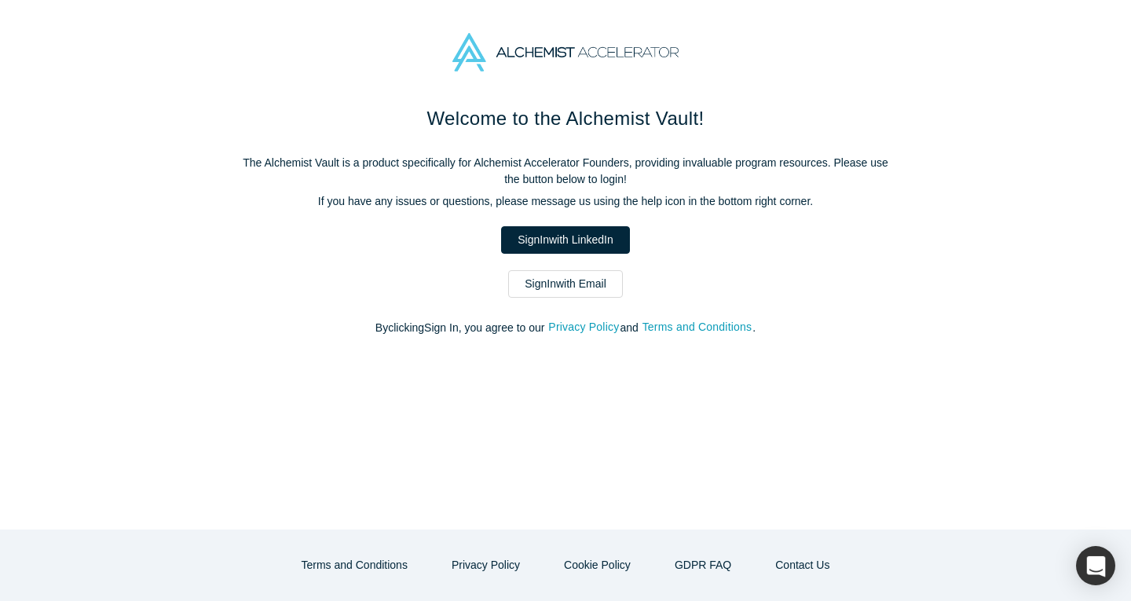
click at [595, 230] on link "Sign In with LinkedIn" at bounding box center [565, 239] width 128 height 27
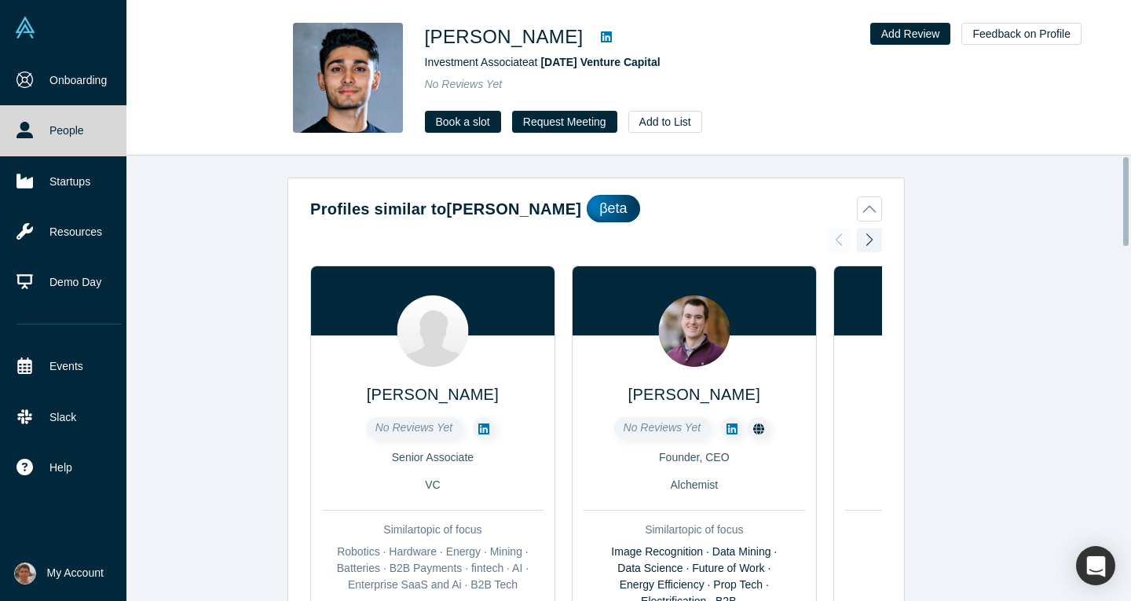
click at [39, 130] on link "People" at bounding box center [69, 130] width 138 height 50
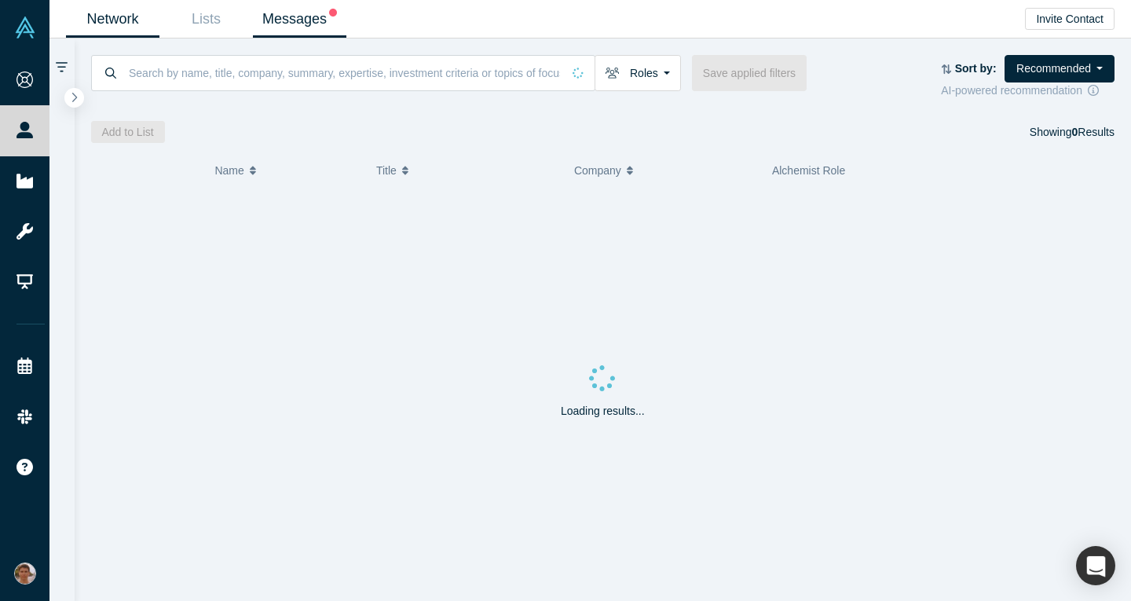
click at [293, 31] on link "Messages" at bounding box center [299, 19] width 93 height 37
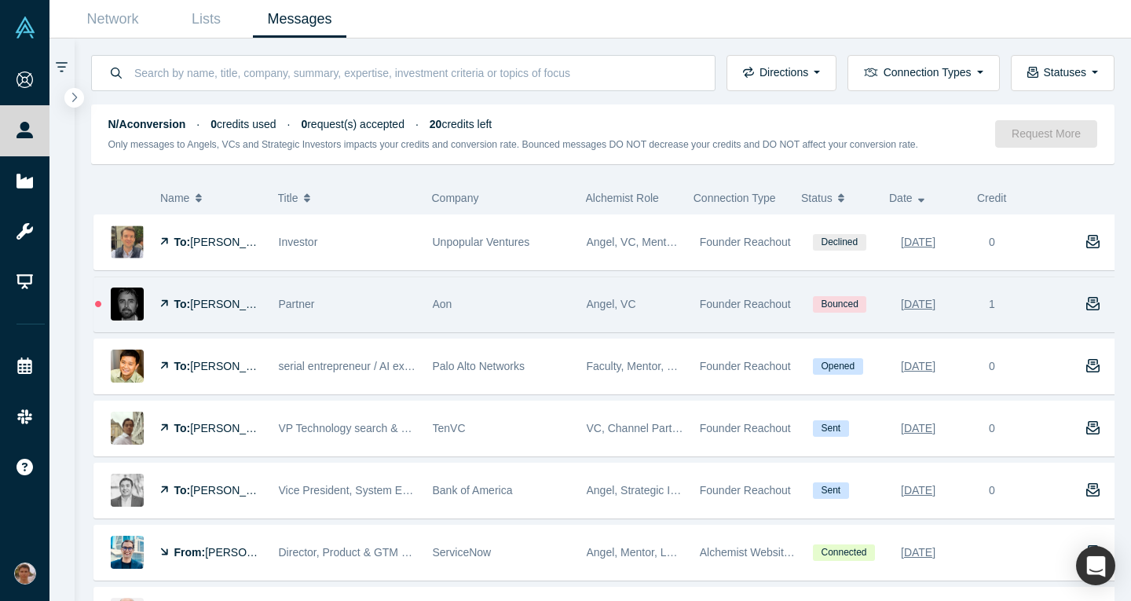
click at [662, 318] on div "Angel, VC" at bounding box center [635, 304] width 97 height 54
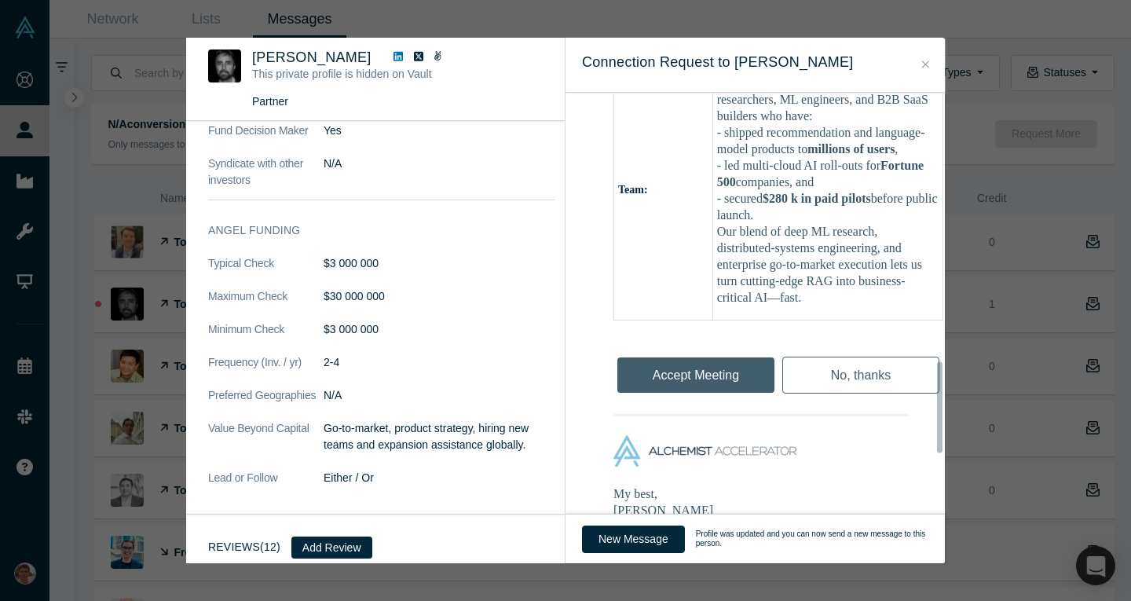
scroll to position [1238, 0]
click at [664, 396] on div "Accept Meeting" at bounding box center [695, 369] width 165 height 53
click at [681, 396] on div "Accept Meeting" at bounding box center [695, 369] width 165 height 53
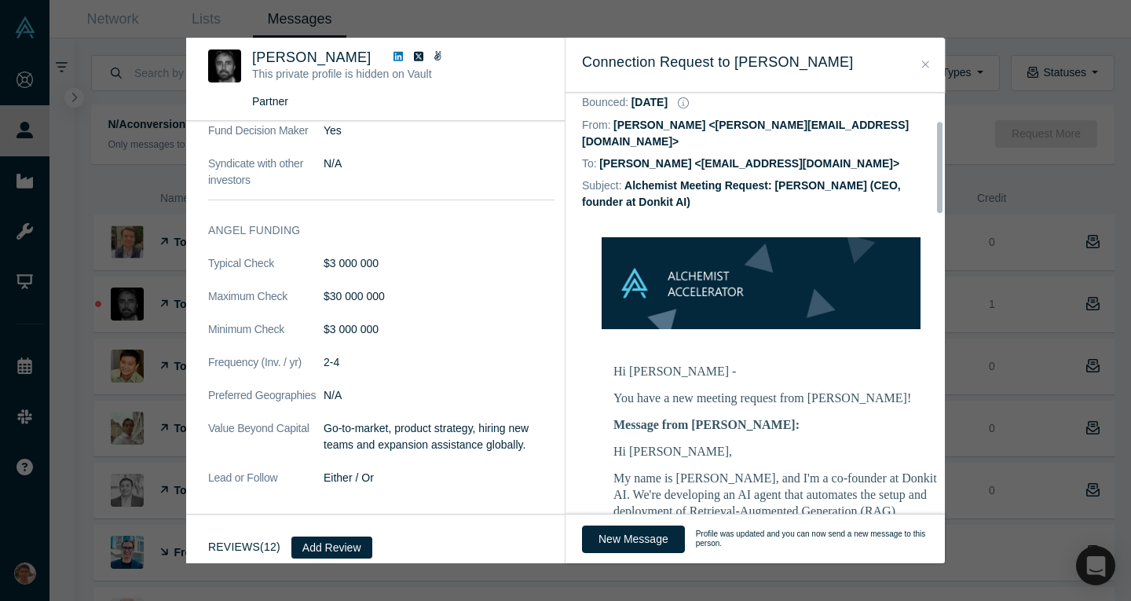
scroll to position [0, 0]
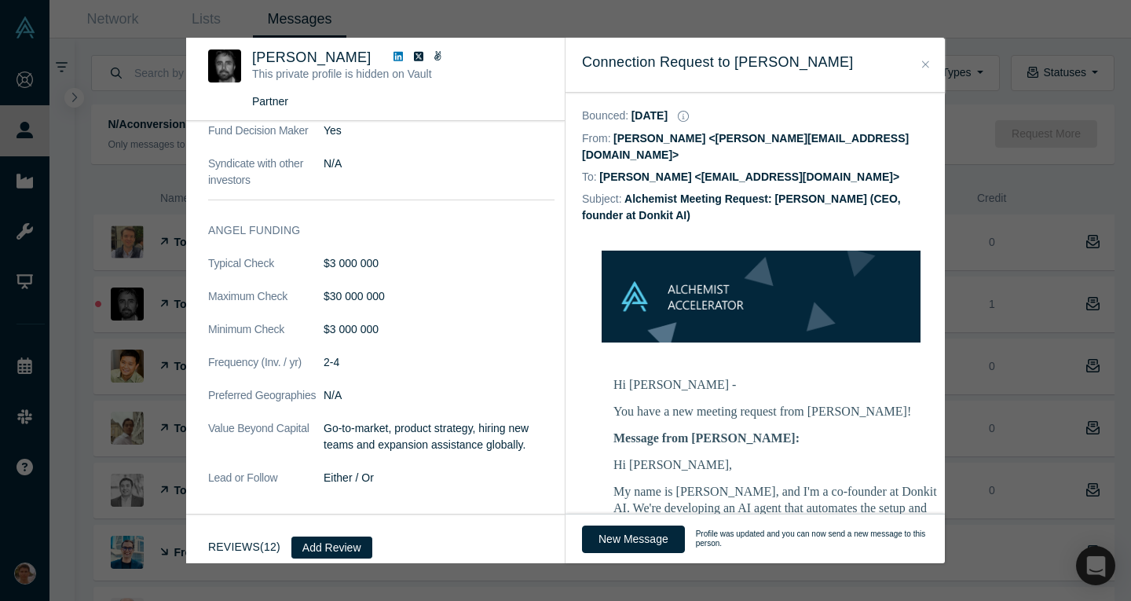
click at [922, 69] on icon "Close" at bounding box center [925, 64] width 7 height 11
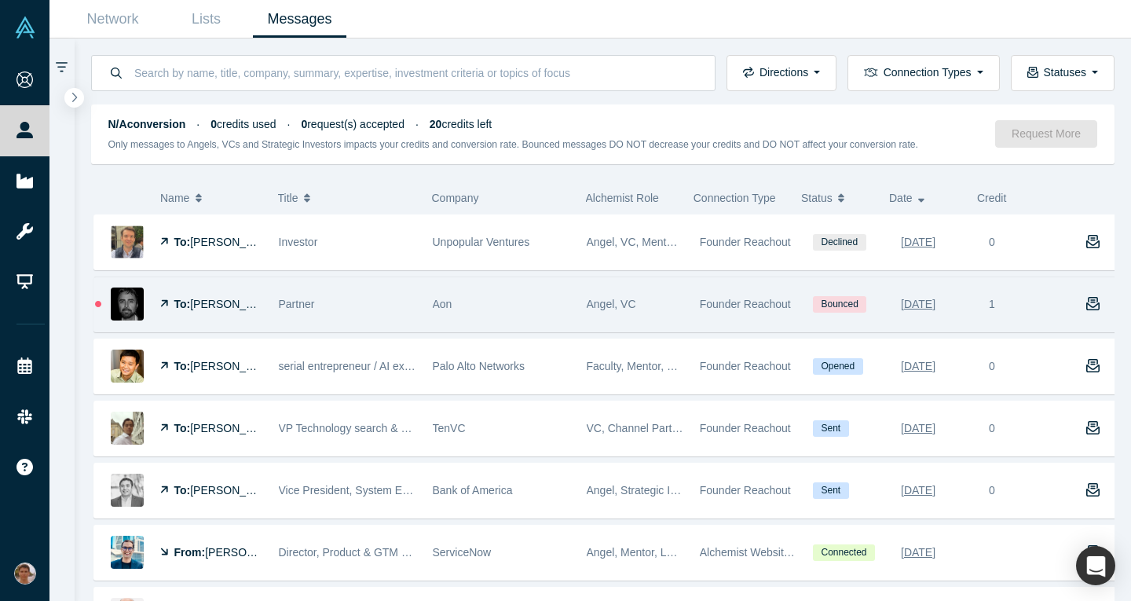
click at [836, 303] on span "Bounced" at bounding box center [839, 304] width 53 height 16
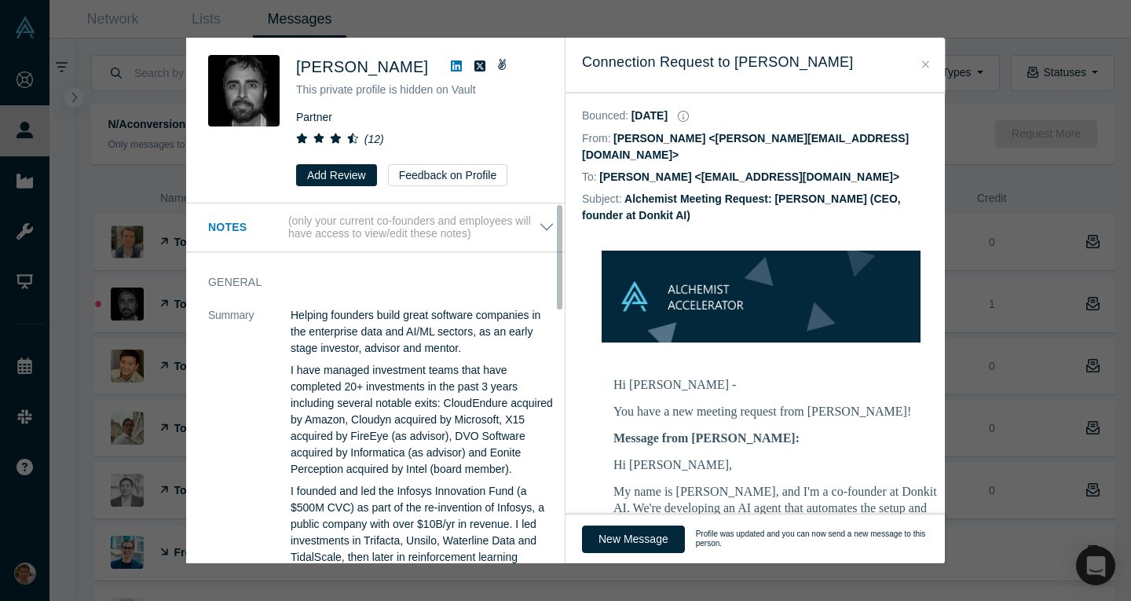
click at [530, 223] on button "Notes (only your current co-founders and employees will have access to view/edi…" at bounding box center [381, 227] width 346 height 27
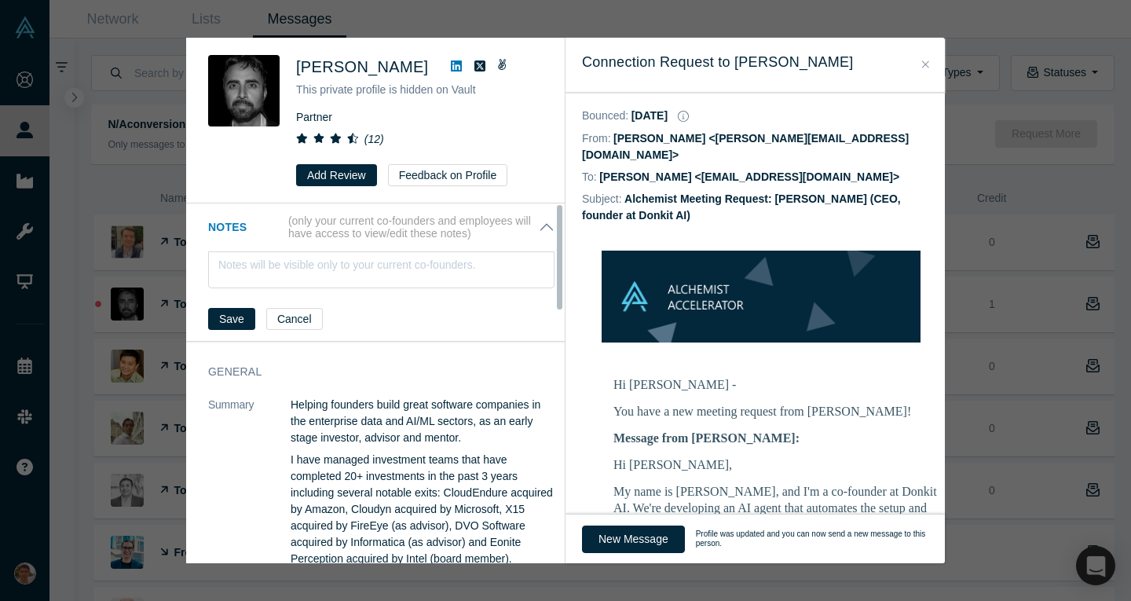
click at [530, 223] on button "Notes (only your current co-founders and employees will have access to view/edi…" at bounding box center [381, 227] width 346 height 27
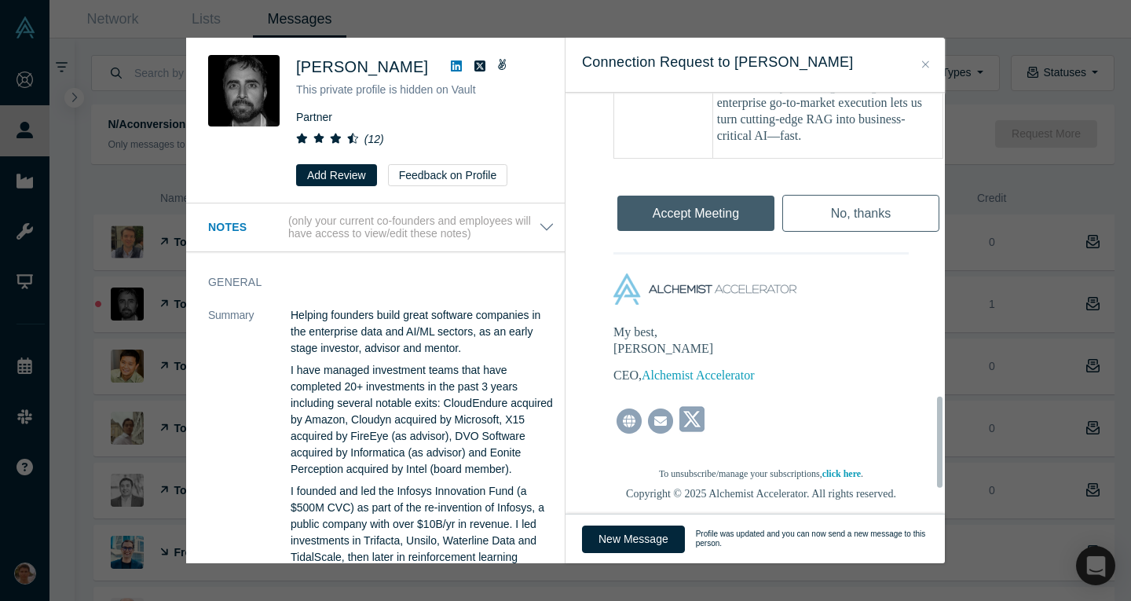
scroll to position [1399, 0]
click at [675, 235] on div "Accept Meeting" at bounding box center [695, 208] width 165 height 53
click at [676, 382] on td "My best, Ravi Belani CEO, Alchemist Accelerator" at bounding box center [760, 358] width 295 height 86
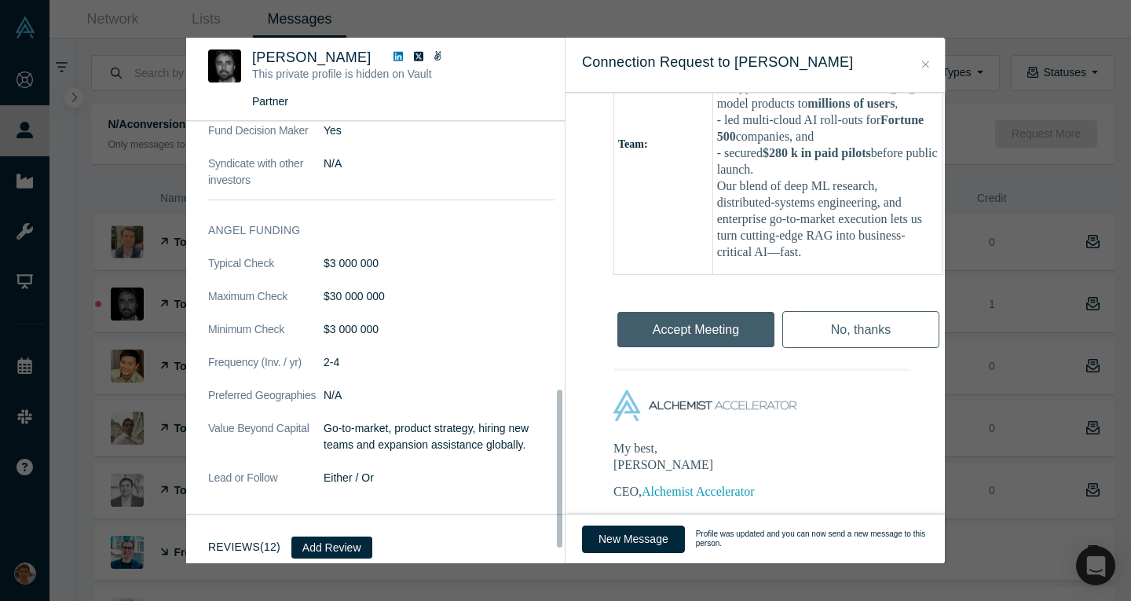
scroll to position [741, 0]
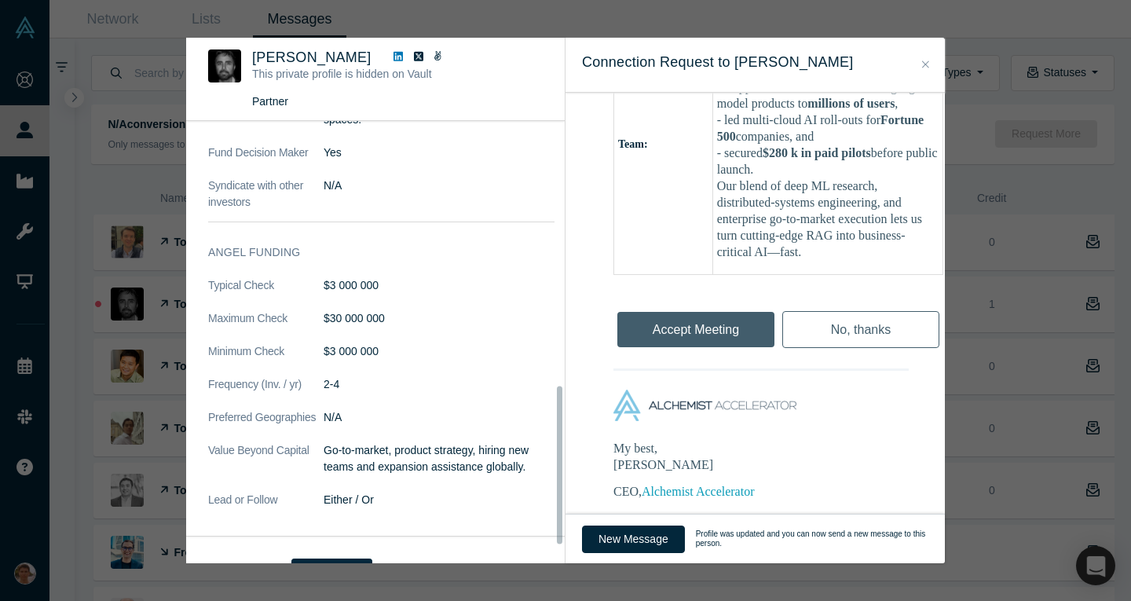
click at [910, 68] on h3 "Connection Request to Yusuf Bashir" at bounding box center [755, 62] width 346 height 21
click at [919, 66] on button "Close" at bounding box center [925, 65] width 16 height 18
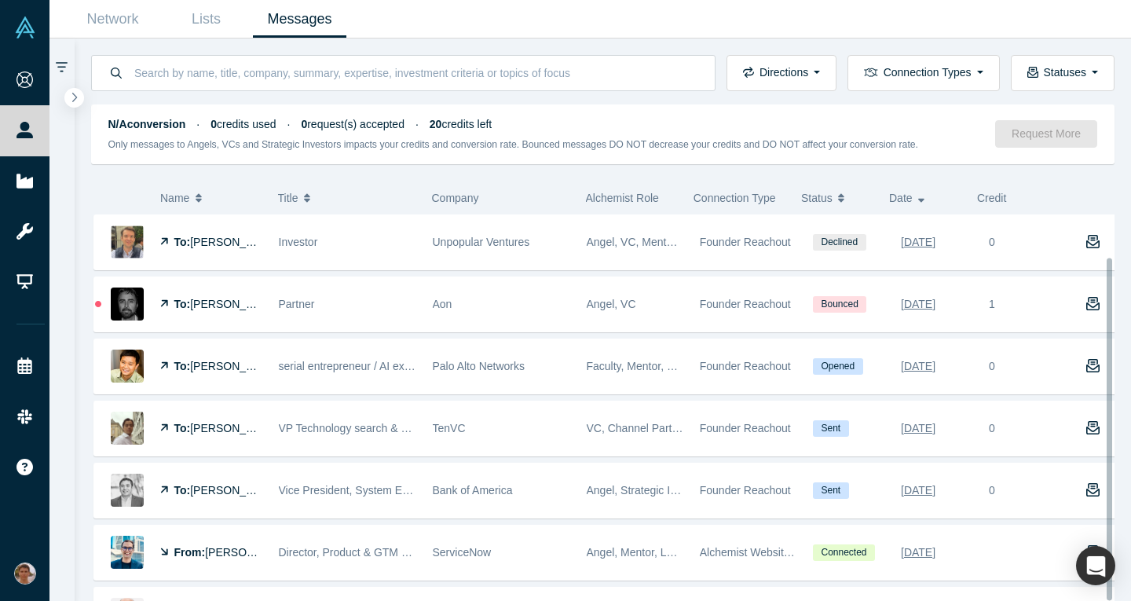
scroll to position [47, 0]
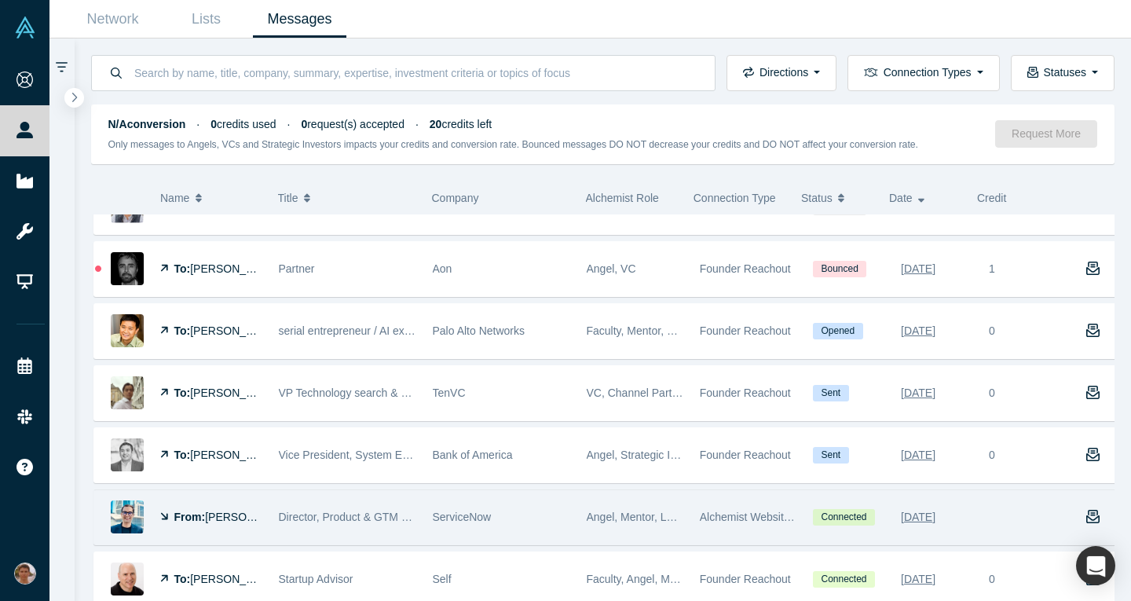
click at [448, 511] on span "ServiceNow" at bounding box center [462, 517] width 59 height 13
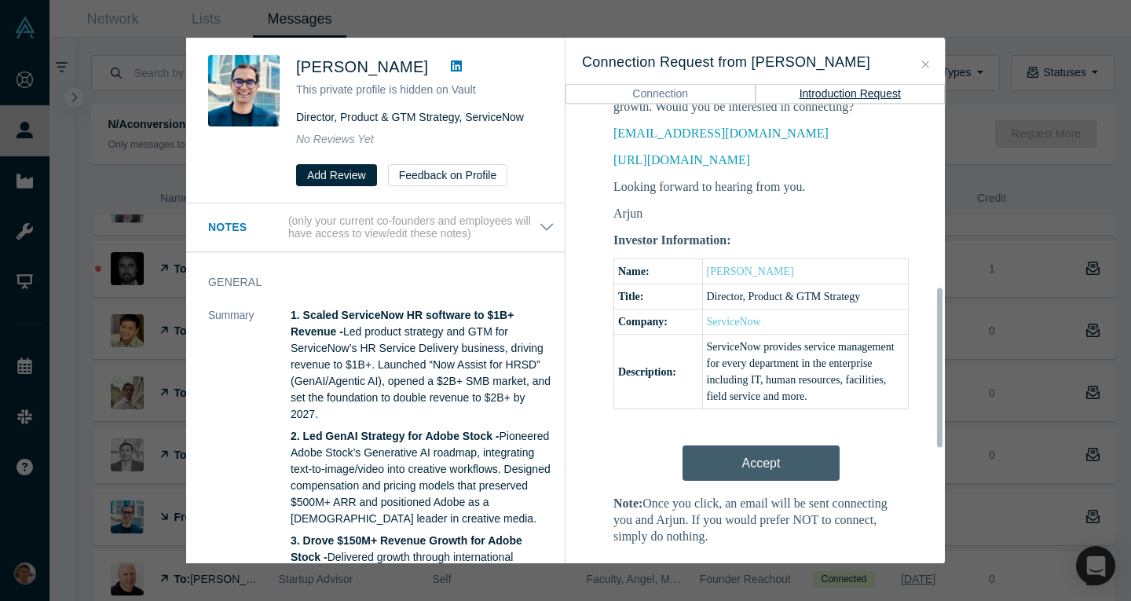
scroll to position [583, 0]
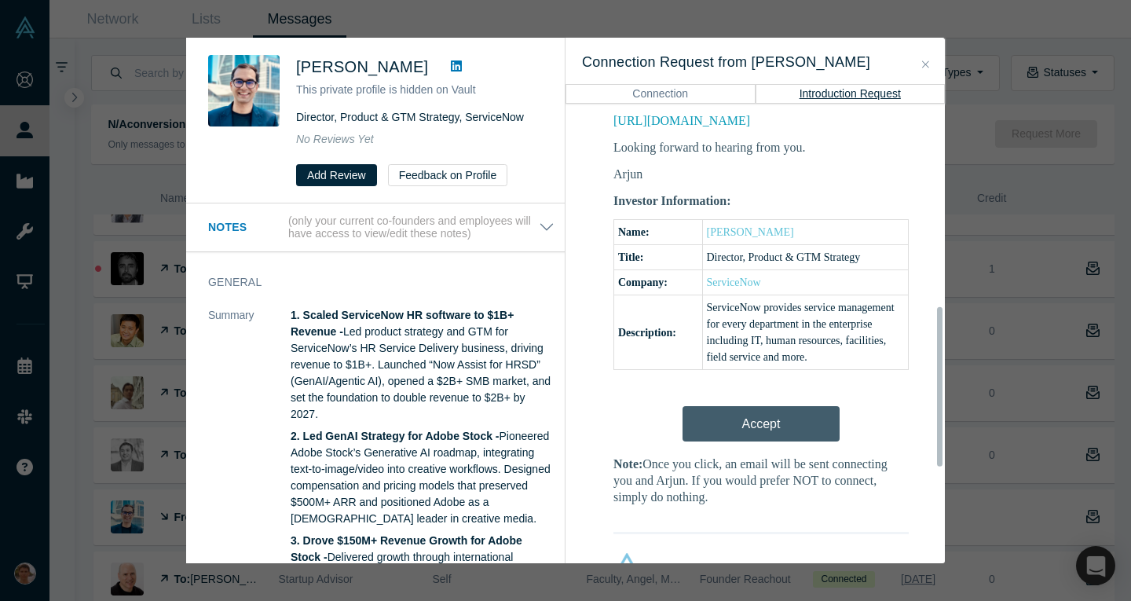
click at [726, 408] on div "Accept" at bounding box center [760, 419] width 295 height 51
click at [778, 418] on div "Accept" at bounding box center [760, 419] width 295 height 51
click at [726, 413] on div "Accept" at bounding box center [760, 419] width 295 height 51
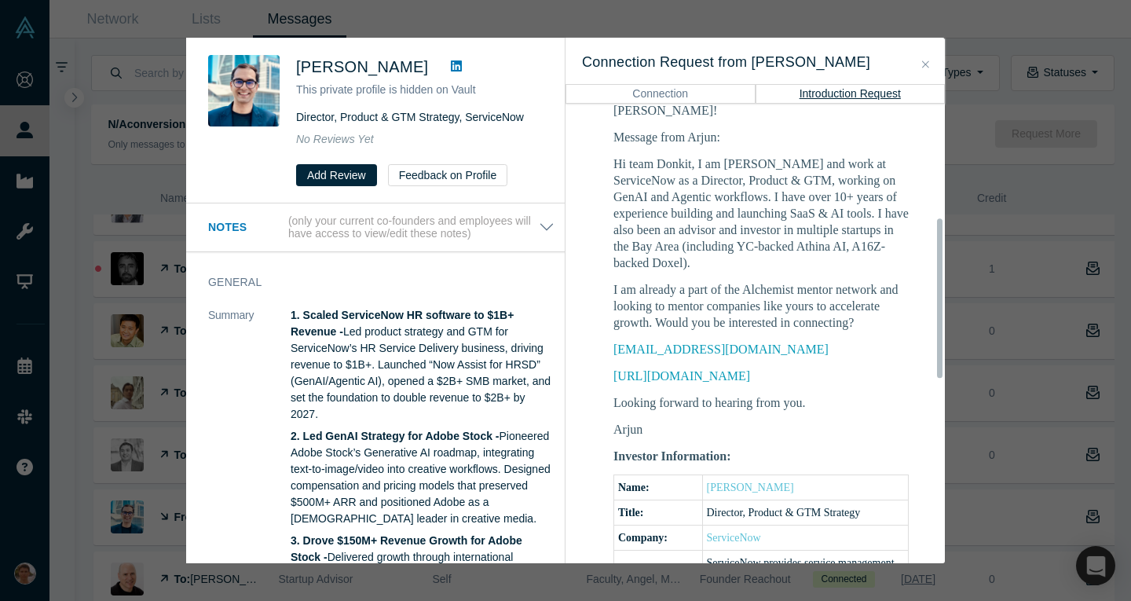
scroll to position [0, 0]
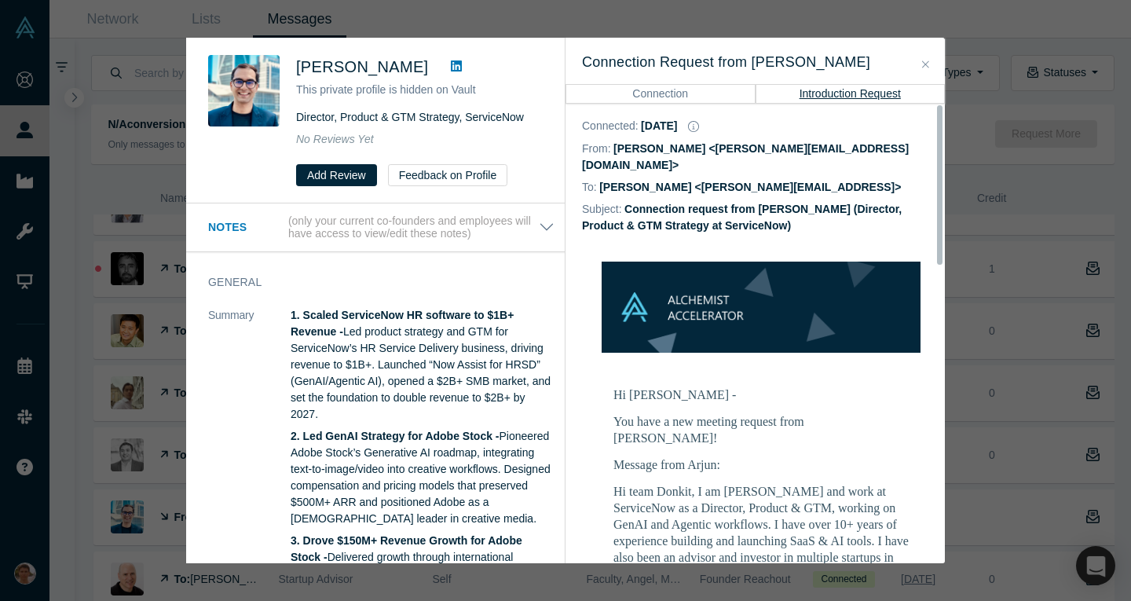
click at [653, 97] on button "Connection" at bounding box center [660, 93] width 190 height 19
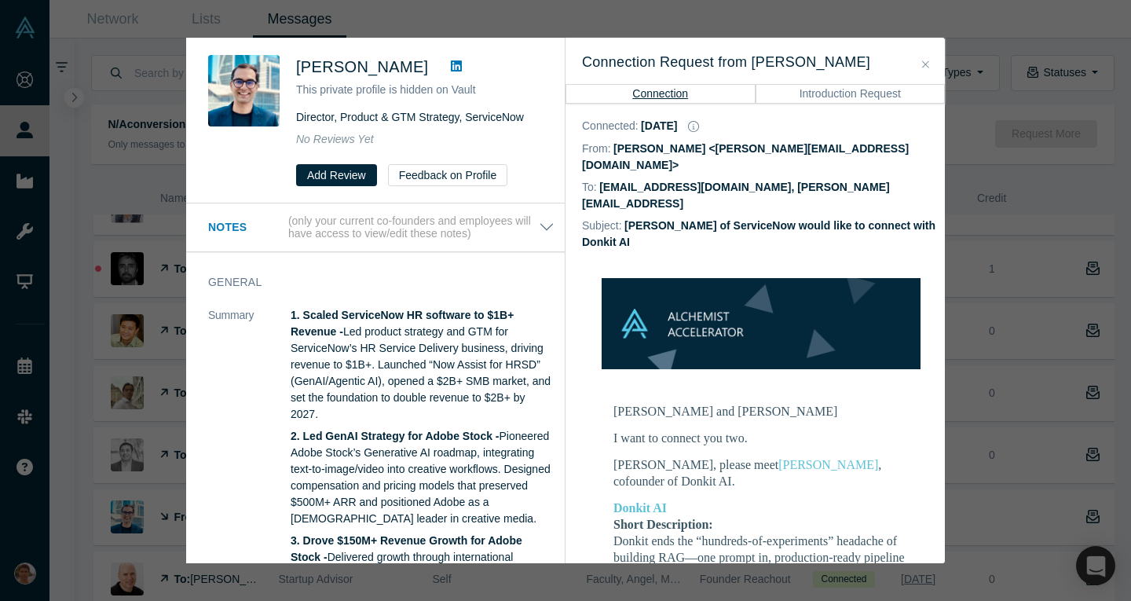
click at [866, 96] on button "Introduction Request" at bounding box center [851, 93] width 190 height 19
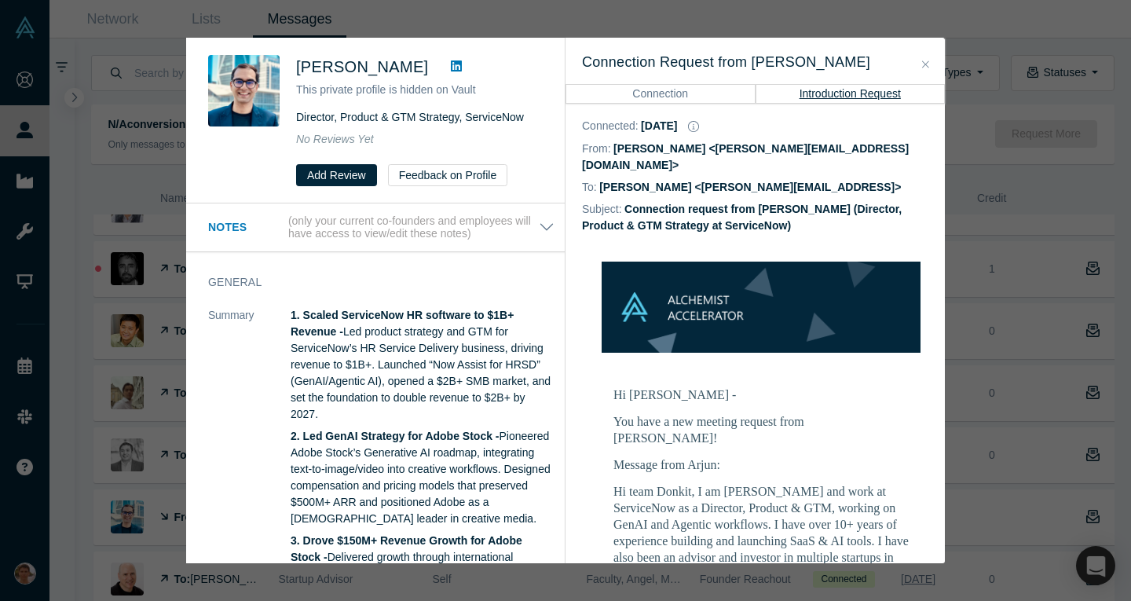
click at [671, 84] on button "Connection" at bounding box center [660, 93] width 190 height 19
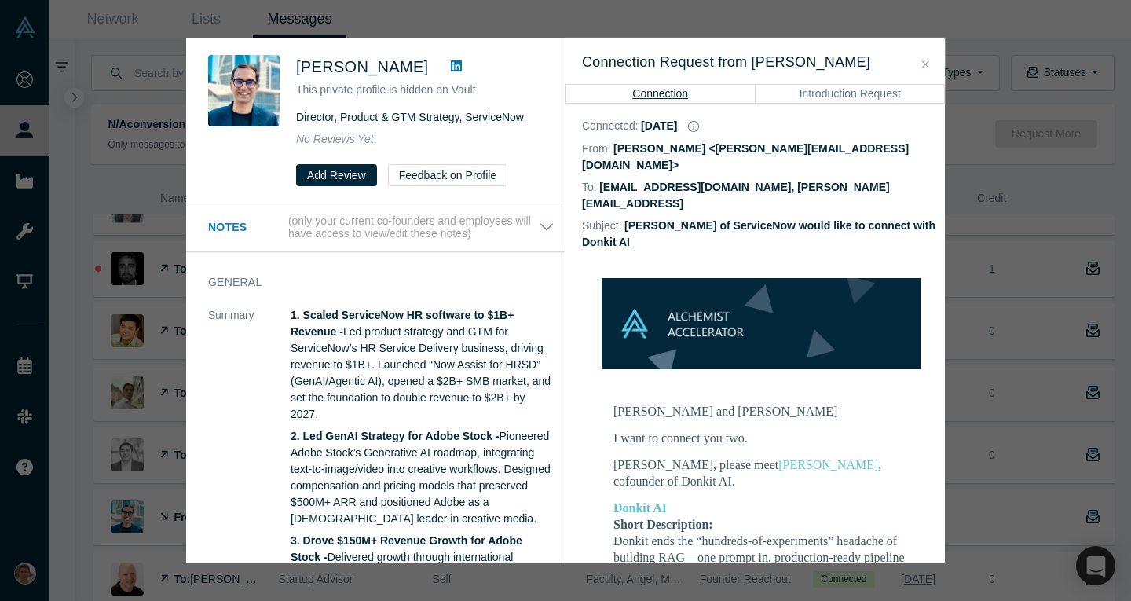
click at [931, 64] on button "Close" at bounding box center [925, 65] width 16 height 18
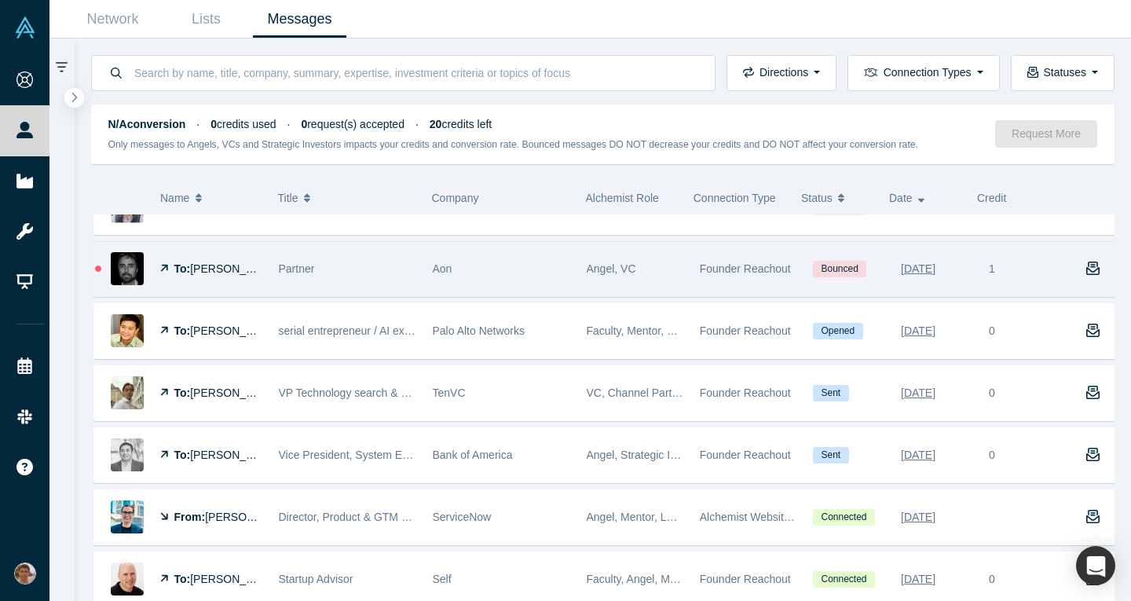
click at [339, 281] on div "Partner" at bounding box center [347, 269] width 137 height 54
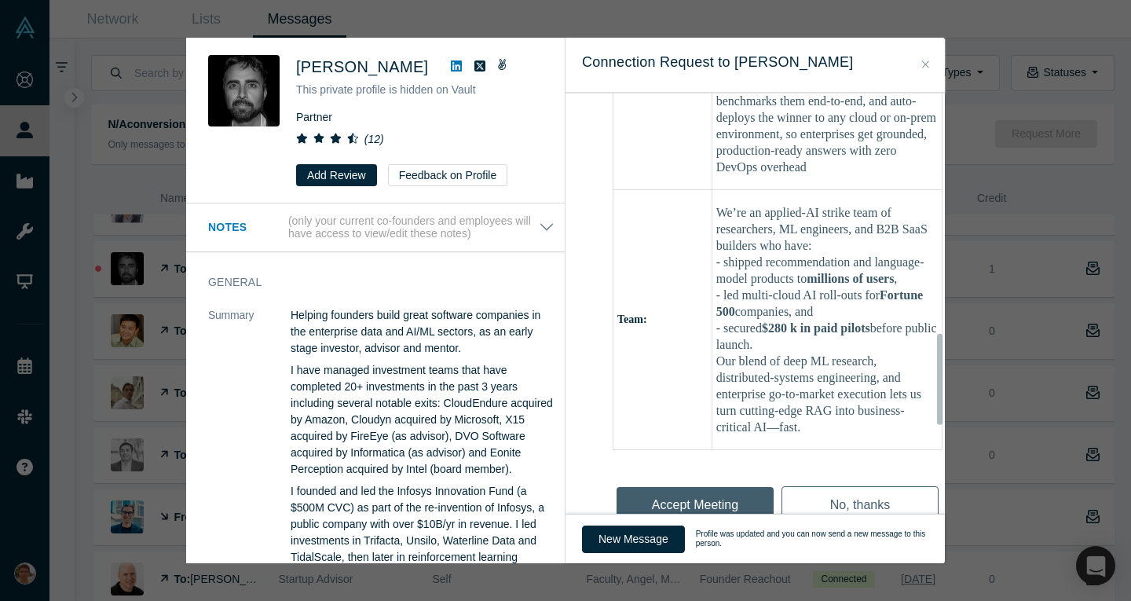
scroll to position [1511, 1]
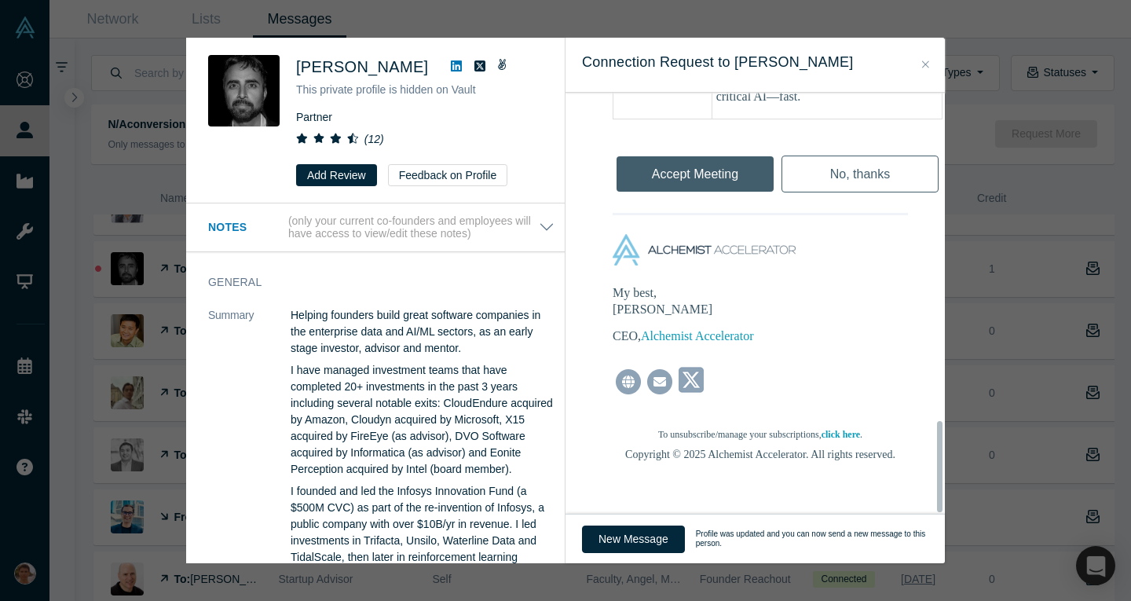
click at [924, 58] on button "Close" at bounding box center [925, 65] width 16 height 18
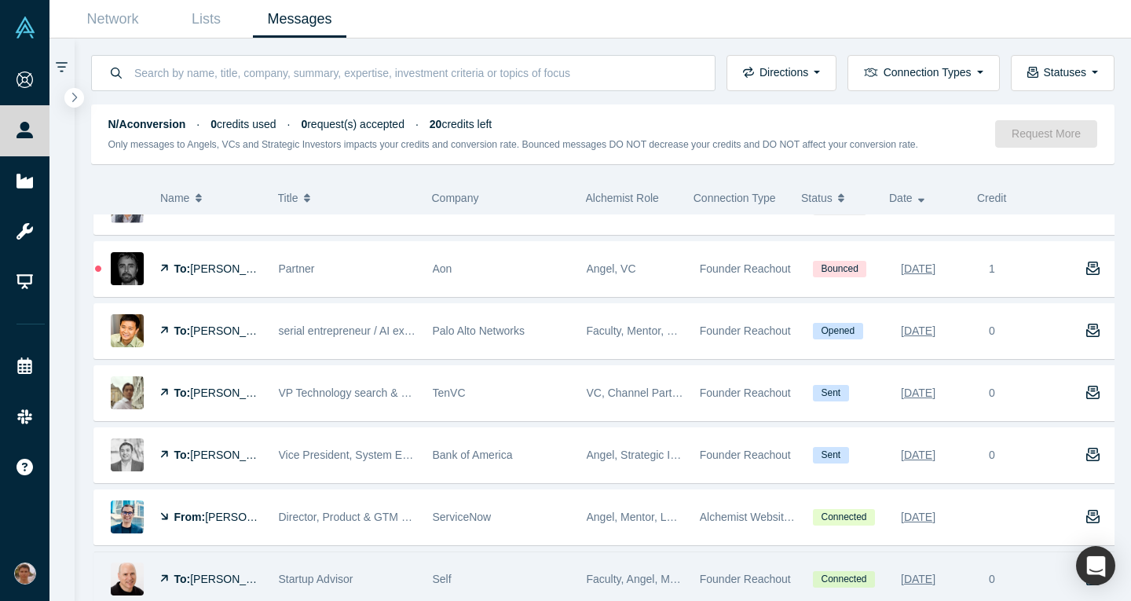
click at [353, 573] on span "Startup Advisor" at bounding box center [316, 579] width 75 height 13
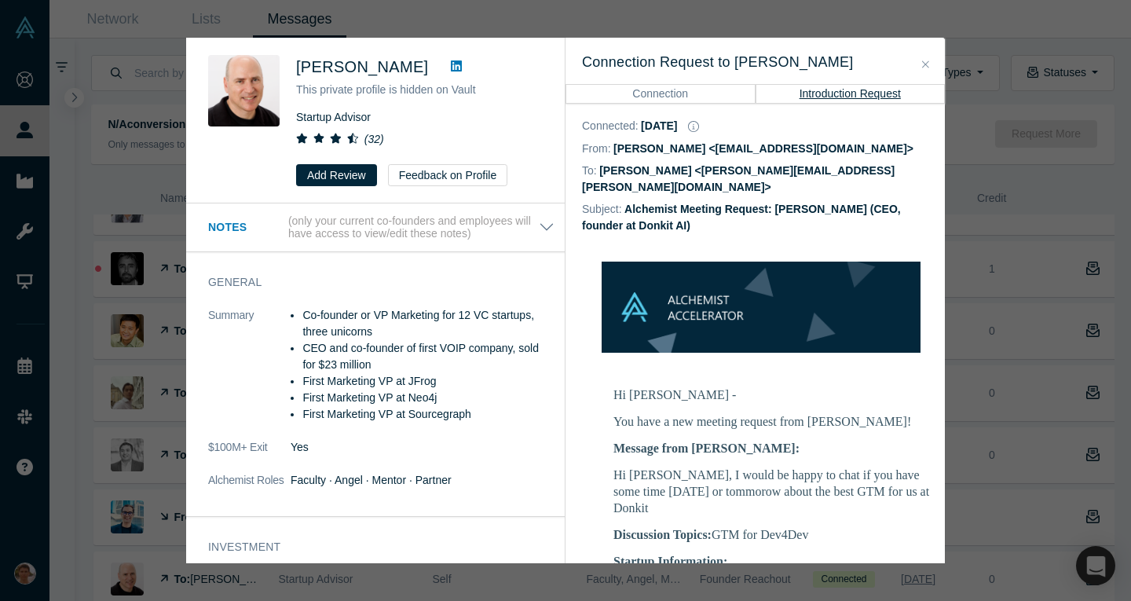
click at [688, 89] on button "Connection" at bounding box center [660, 93] width 190 height 19
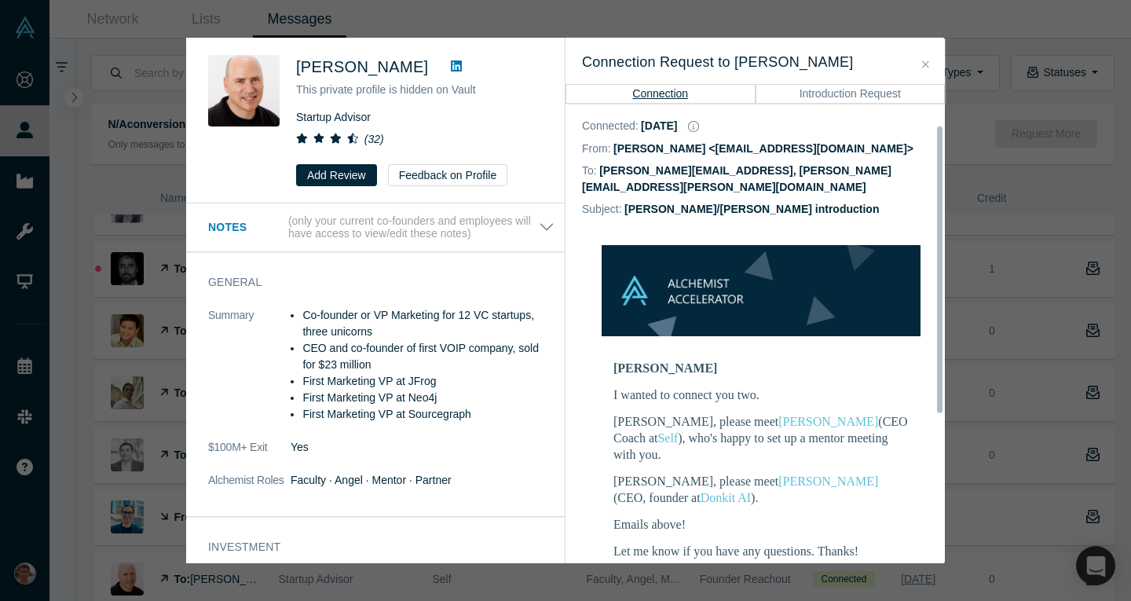
scroll to position [115, 0]
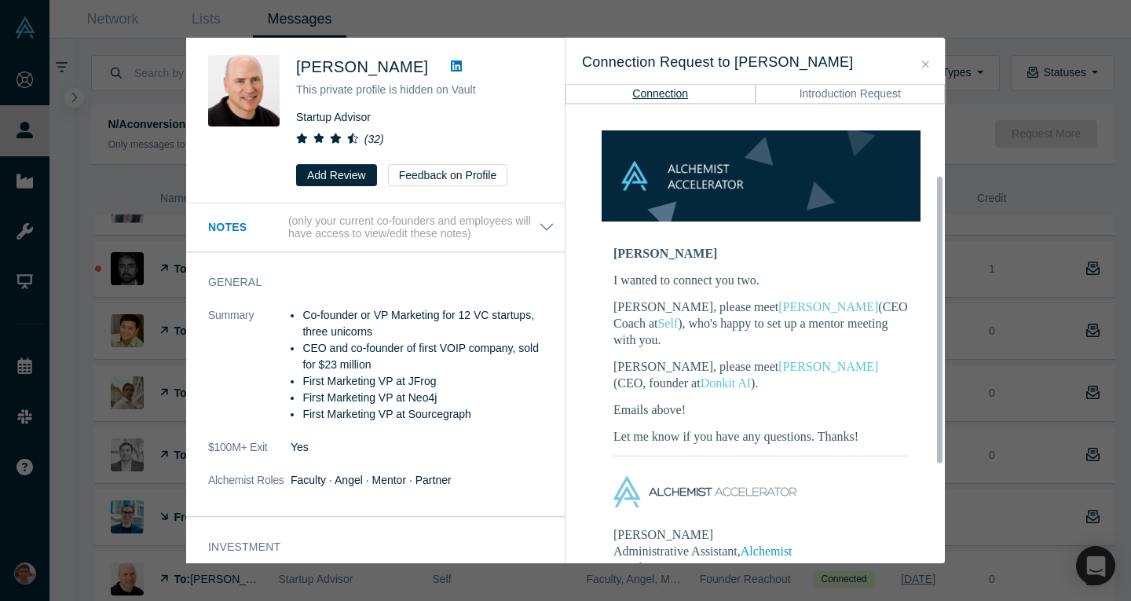
click at [917, 61] on h3 "Connection Request to Adam Frankl" at bounding box center [755, 62] width 346 height 21
click at [923, 62] on icon "Close" at bounding box center [925, 63] width 7 height 7
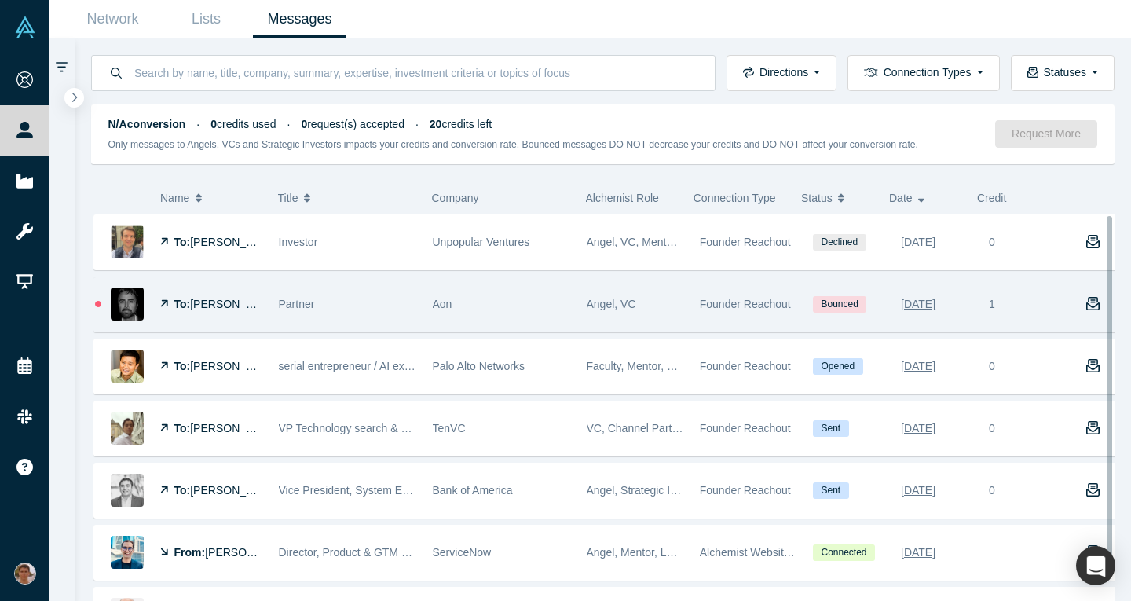
click at [181, 312] on div "To: Yusuf Bashir" at bounding box center [211, 304] width 102 height 54
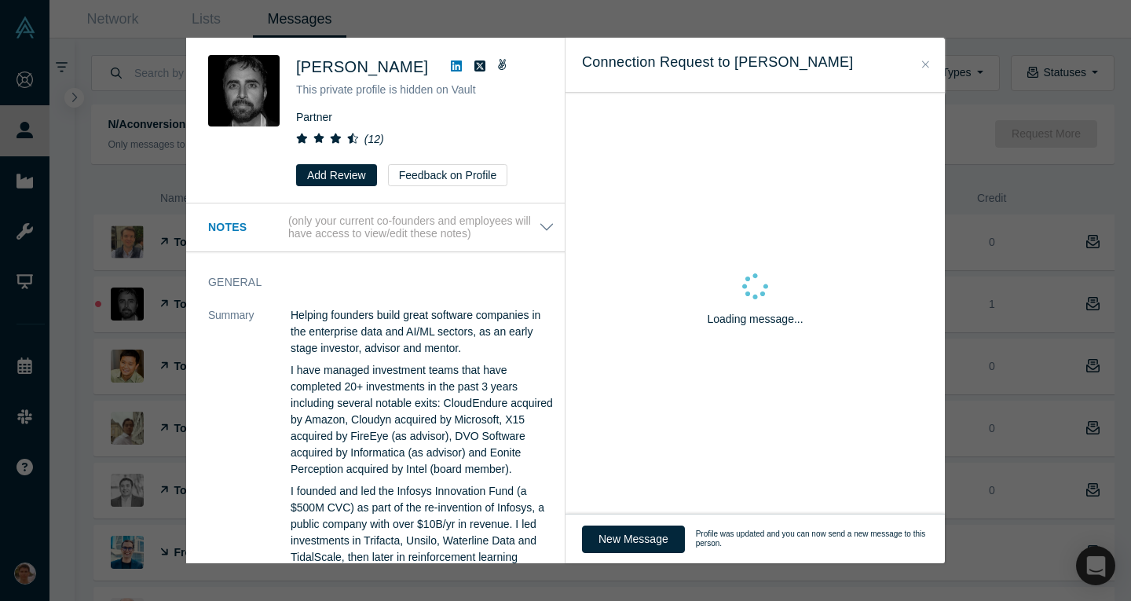
click at [93, 300] on div "Was the recommendation useful? Yusuf Bashir This private profile is hidden on V…" at bounding box center [565, 300] width 1131 height 601
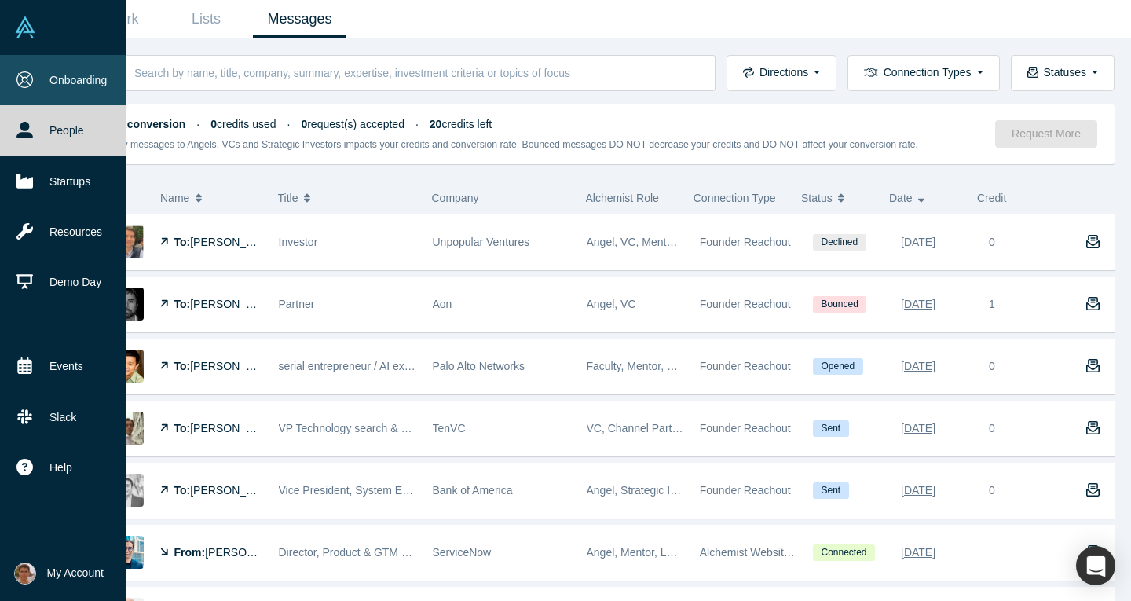
click at [74, 77] on link "Onboarding" at bounding box center [69, 80] width 138 height 50
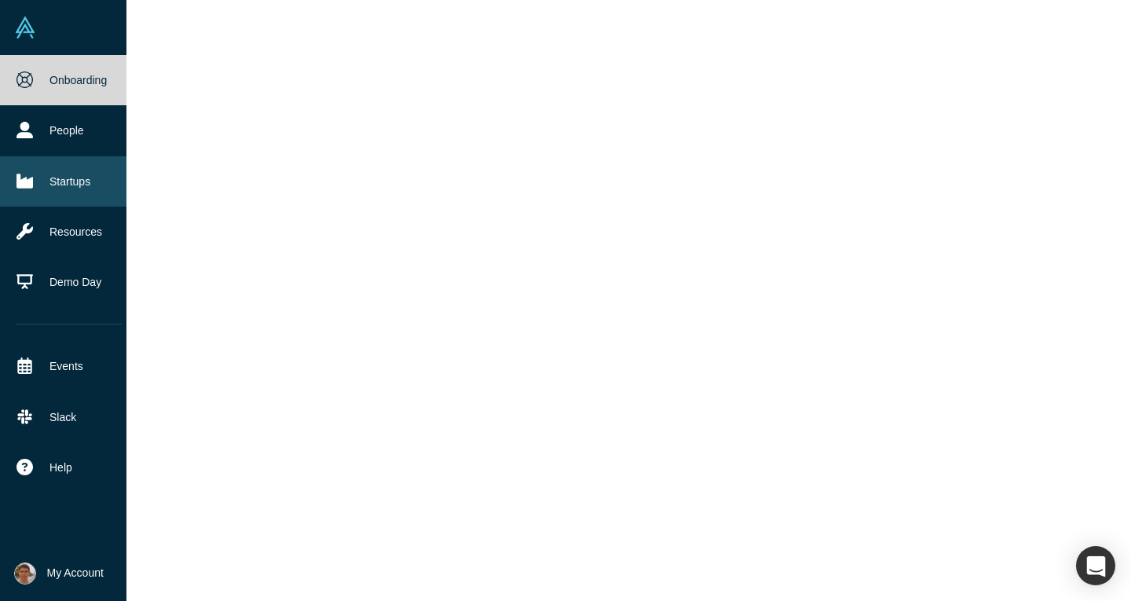
click at [64, 171] on link "Startups" at bounding box center [69, 181] width 138 height 50
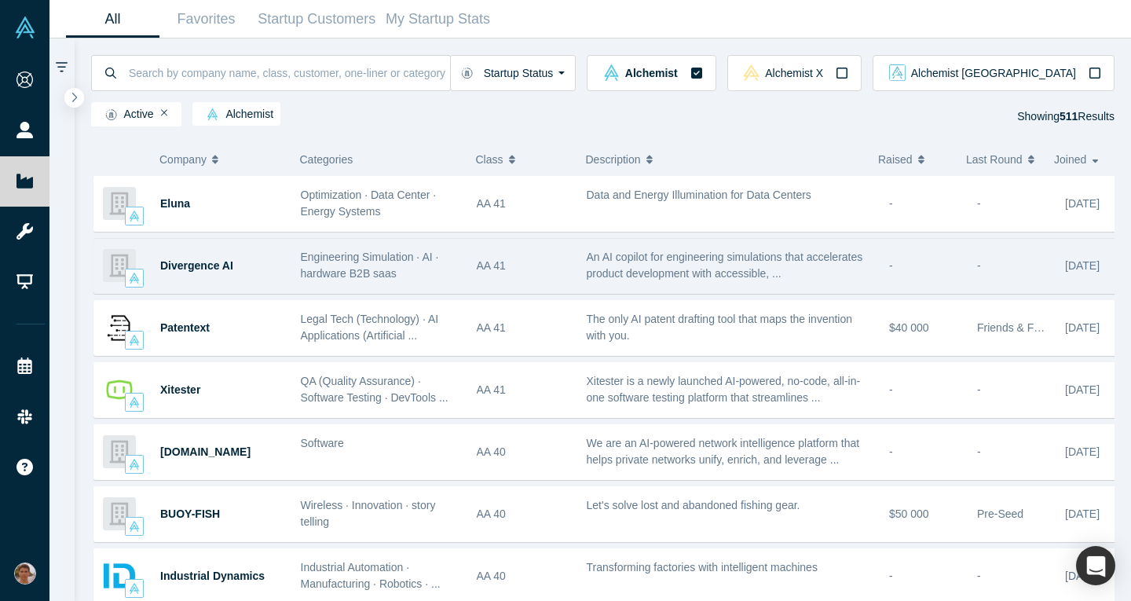
click at [279, 273] on div "Divergence AI" at bounding box center [222, 266] width 124 height 54
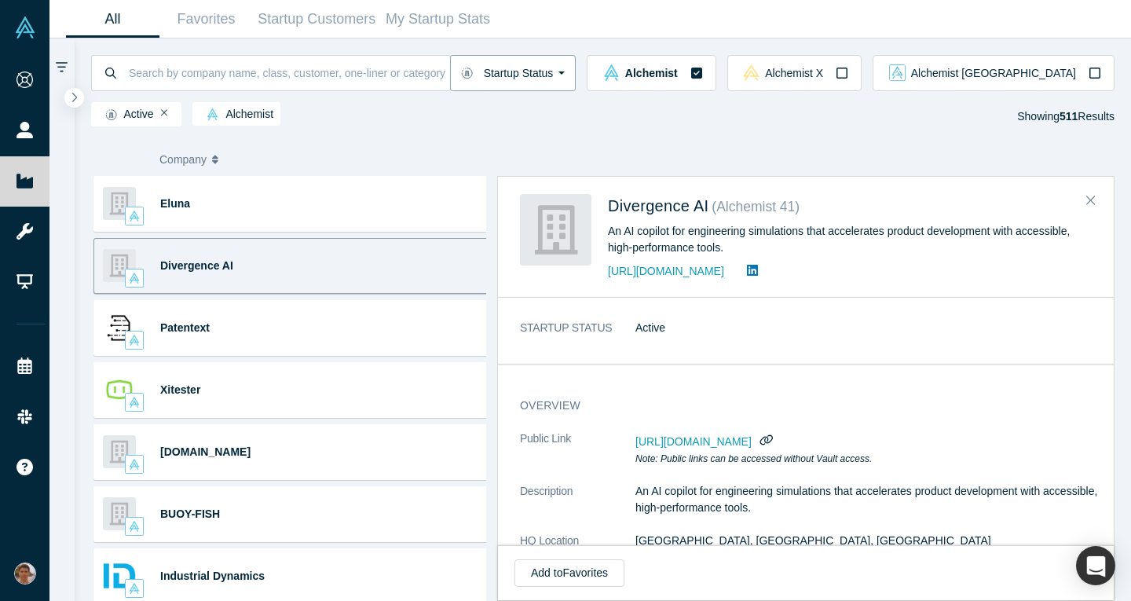
click at [576, 83] on button "Startup Status" at bounding box center [513, 73] width 126 height 36
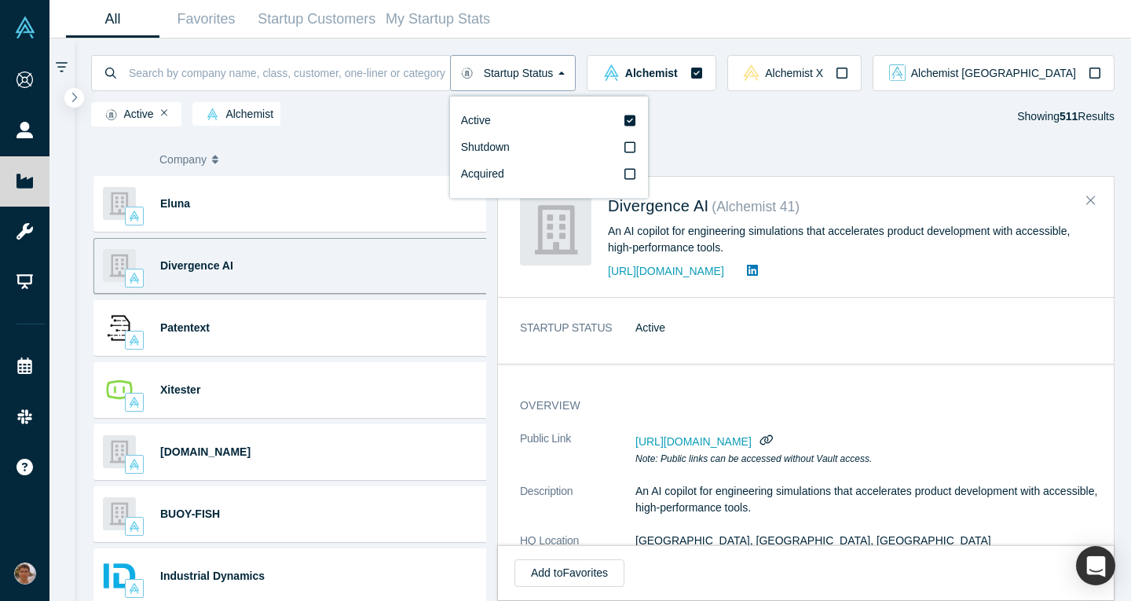
click at [576, 83] on button "Startup Status" at bounding box center [513, 73] width 126 height 36
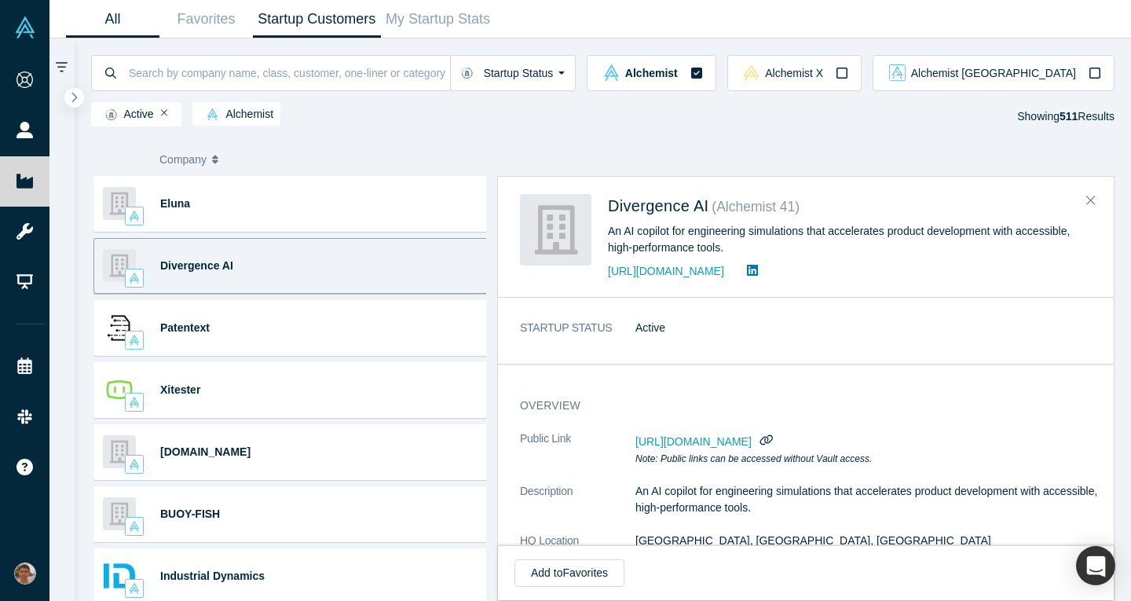
click at [328, 28] on link "Startup Customers" at bounding box center [317, 19] width 128 height 37
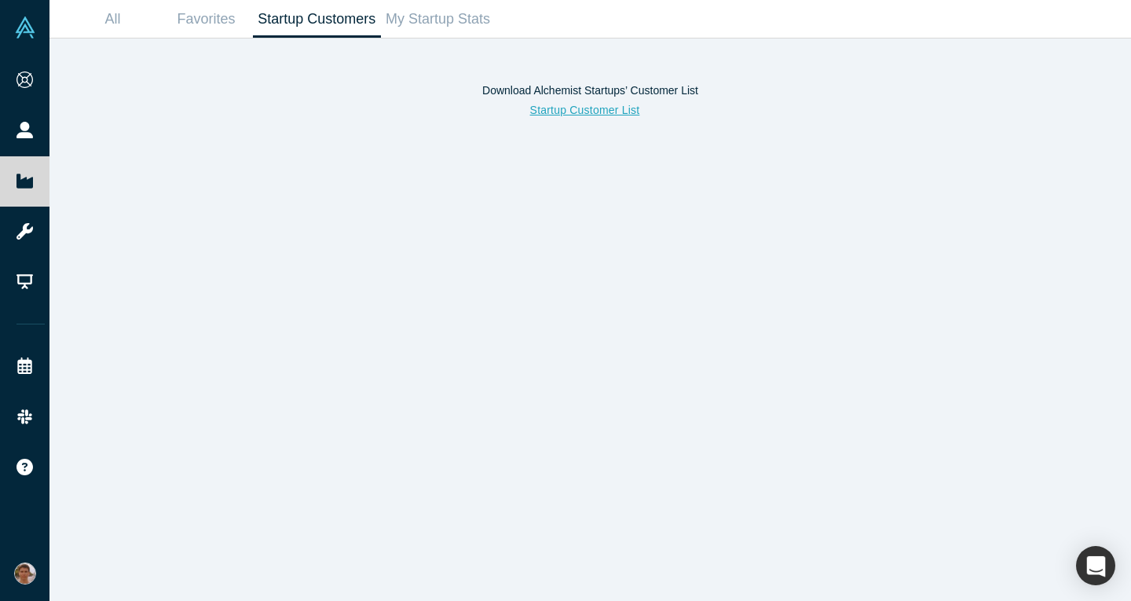
click at [592, 115] on button "Startup Customer List" at bounding box center [585, 110] width 143 height 27
click at [456, 10] on link "My Startup Stats" at bounding box center [438, 19] width 115 height 37
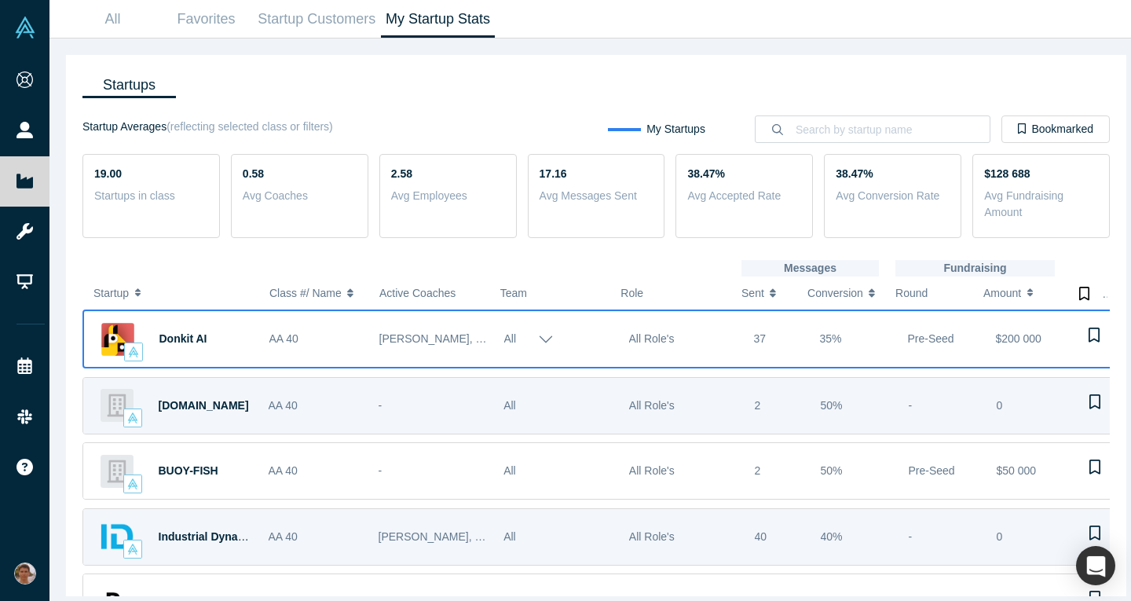
click at [534, 337] on button "All" at bounding box center [529, 338] width 50 height 43
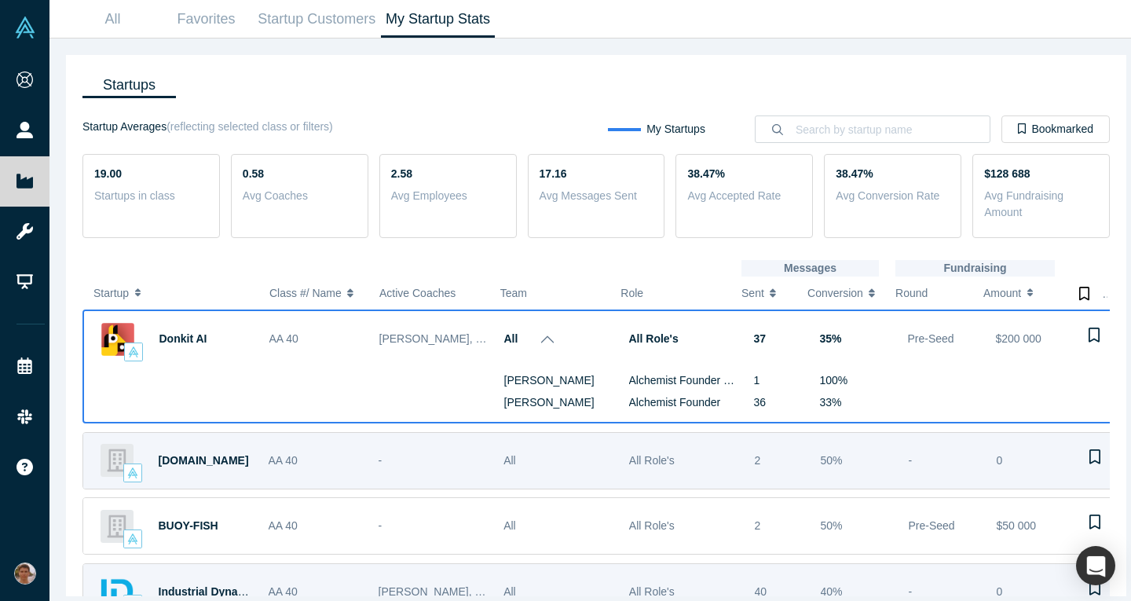
drag, startPoint x: 543, startPoint y: 335, endPoint x: 770, endPoint y: 395, distance: 235.7
click at [770, 395] on div "Donkit AI AA 40 Michael Chang, Adam Frankl All All Role's 37 35% Pre-Seed $200 …" at bounding box center [601, 366] width 1039 height 114
drag, startPoint x: 735, startPoint y: 384, endPoint x: 831, endPoint y: 381, distance: 95.9
click at [831, 381] on div "Mikhail Baklanov Alexander Sugakov Alchemist Founder (PoC) Alchemist Founder 1 …" at bounding box center [602, 394] width 1036 height 55
click at [831, 381] on div "100% 33%" at bounding box center [855, 394] width 88 height 44
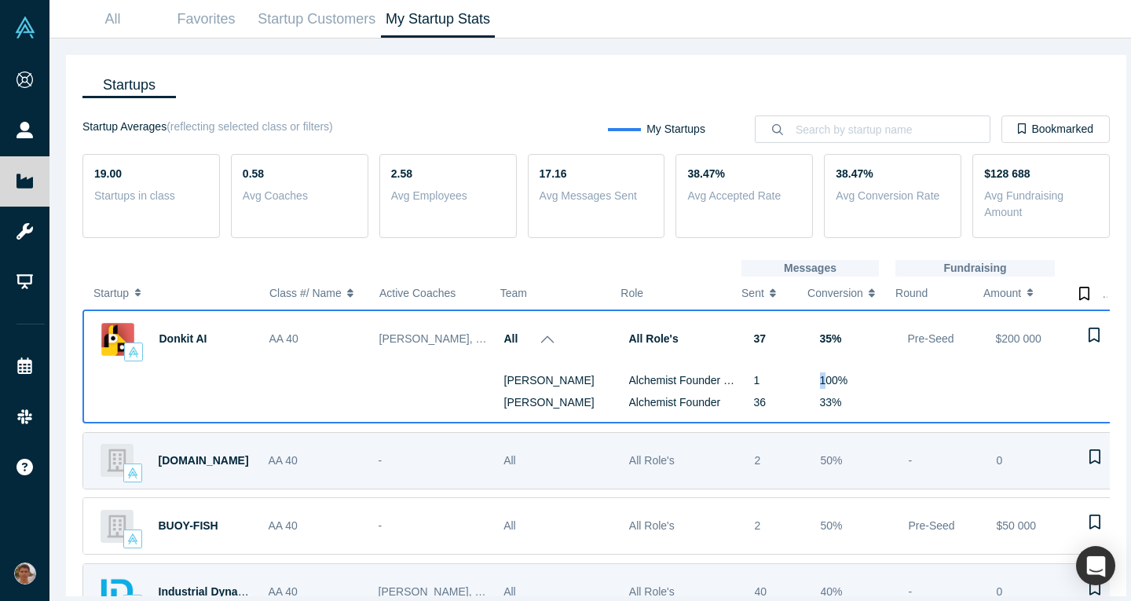
drag, startPoint x: 801, startPoint y: 380, endPoint x: 785, endPoint y: 379, distance: 16.5
click at [785, 379] on div "Mikhail Baklanov Alexander Sugakov Alchemist Founder (PoC) Alchemist Founder 1 …" at bounding box center [602, 394] width 1036 height 55
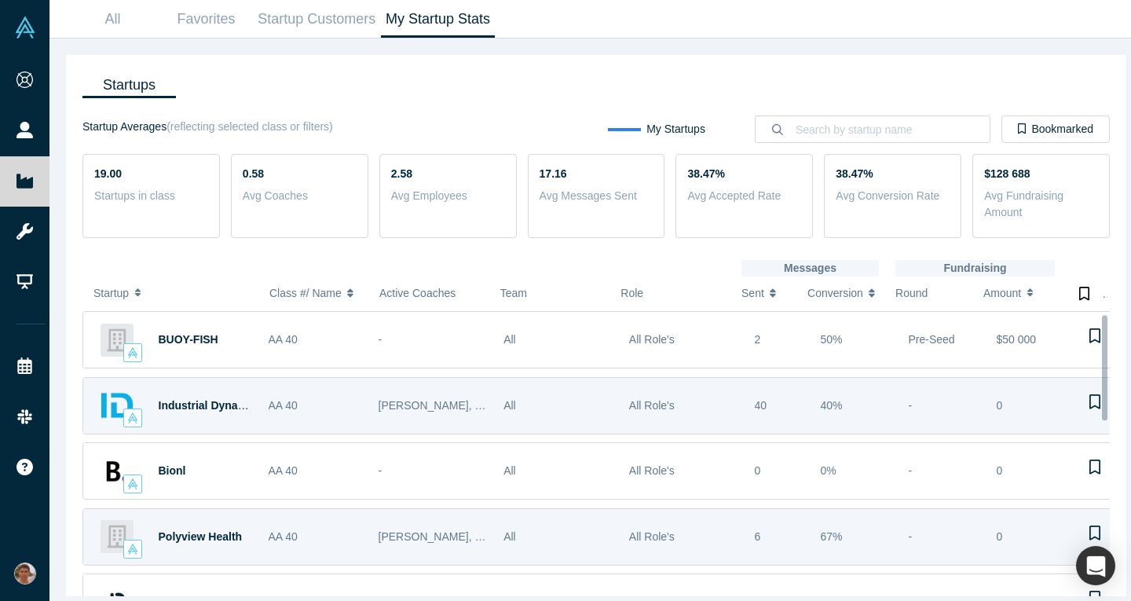
scroll to position [187, 0]
click at [496, 408] on div "All" at bounding box center [559, 405] width 126 height 54
click at [755, 405] on span "40" at bounding box center [761, 404] width 13 height 13
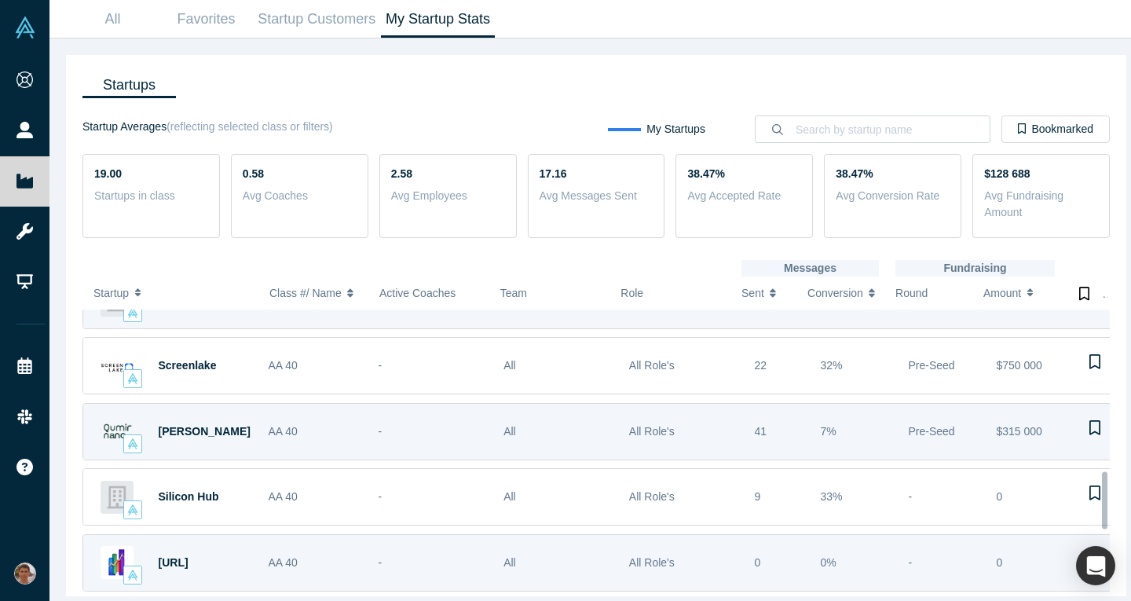
scroll to position [1027, 0]
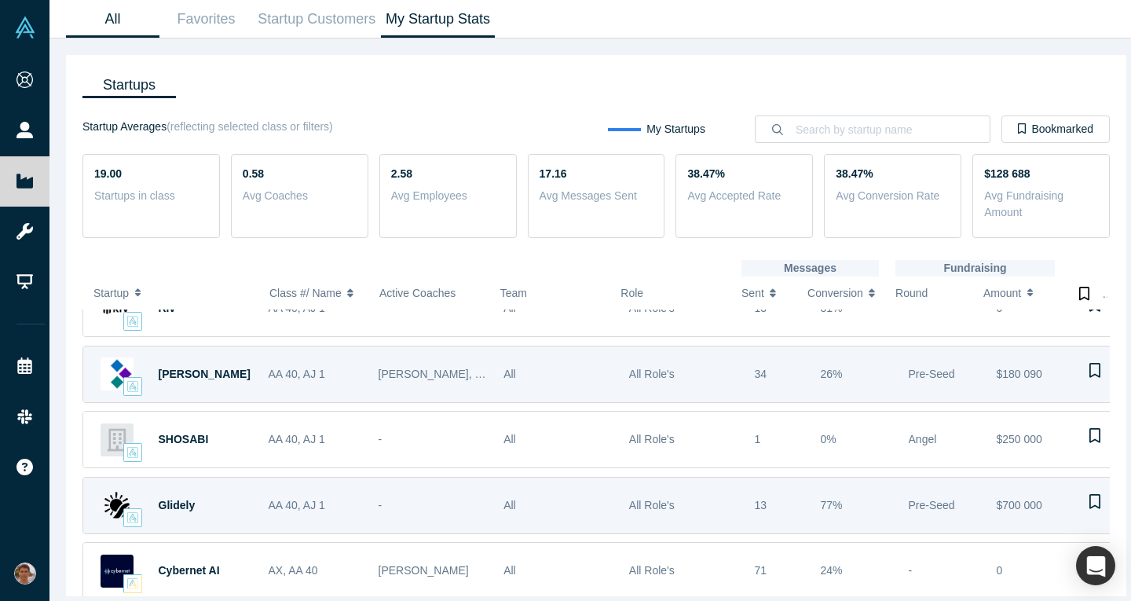
click at [123, 24] on link "All" at bounding box center [112, 19] width 93 height 37
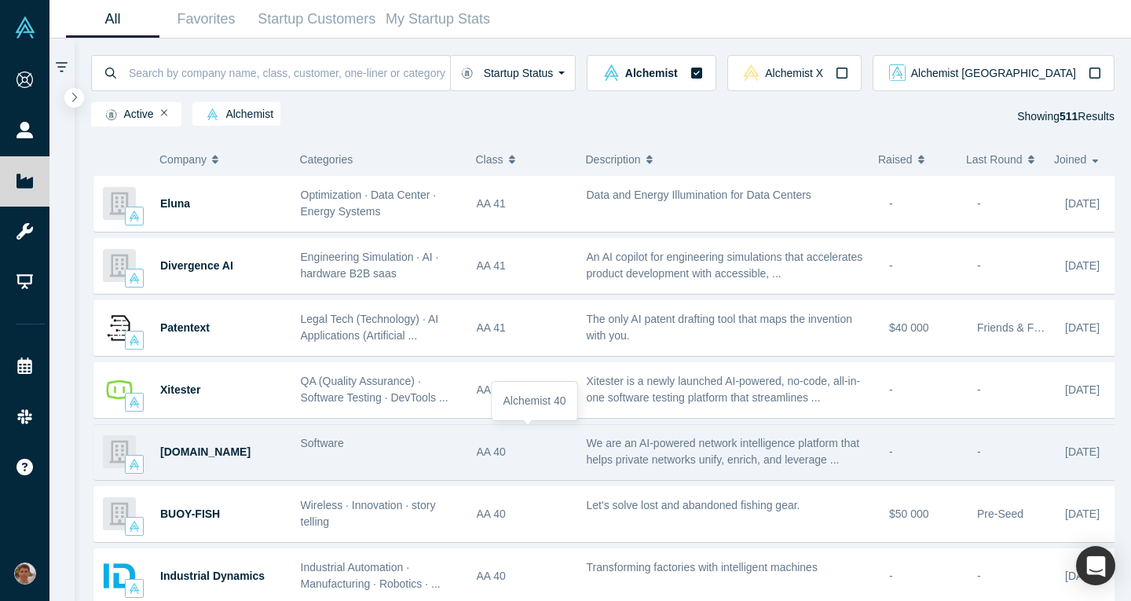
scroll to position [223, 0]
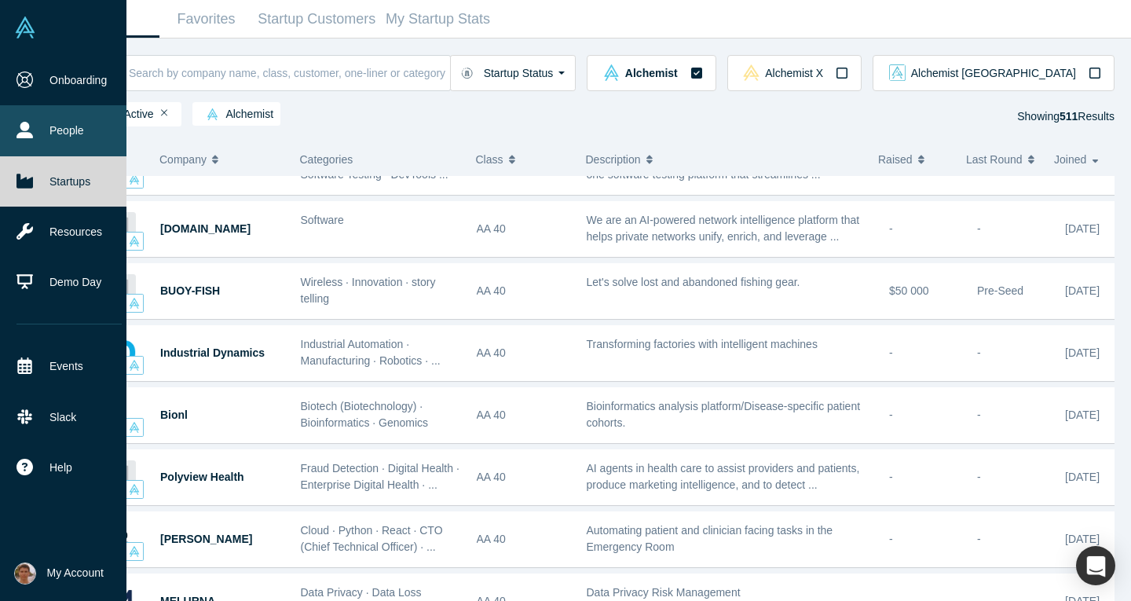
click at [75, 125] on link "People" at bounding box center [69, 130] width 138 height 50
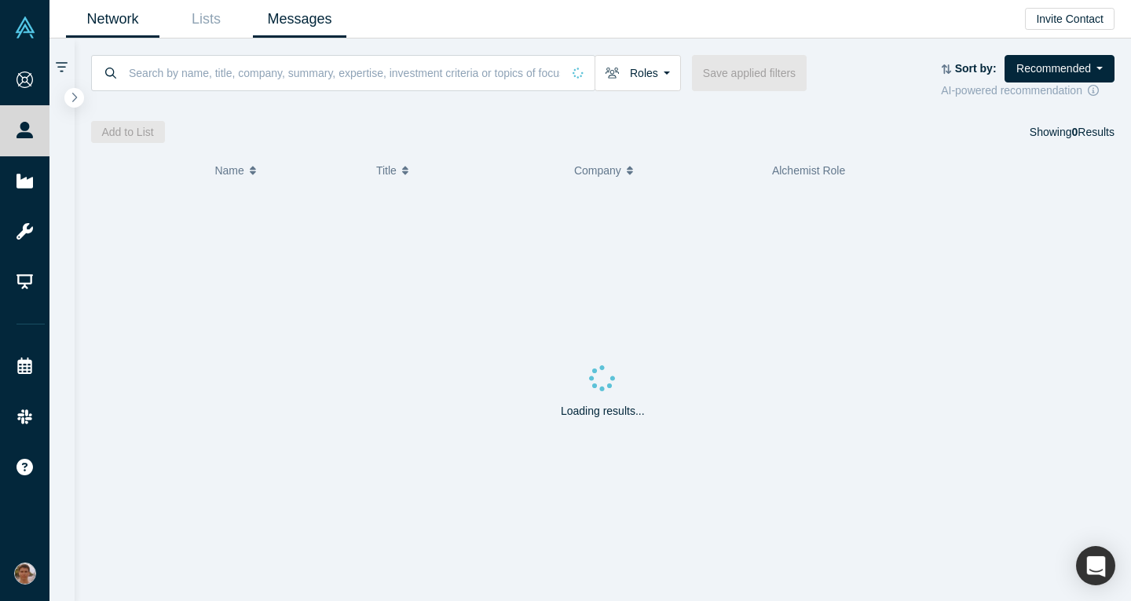
click at [304, 33] on link "Messages" at bounding box center [299, 19] width 93 height 37
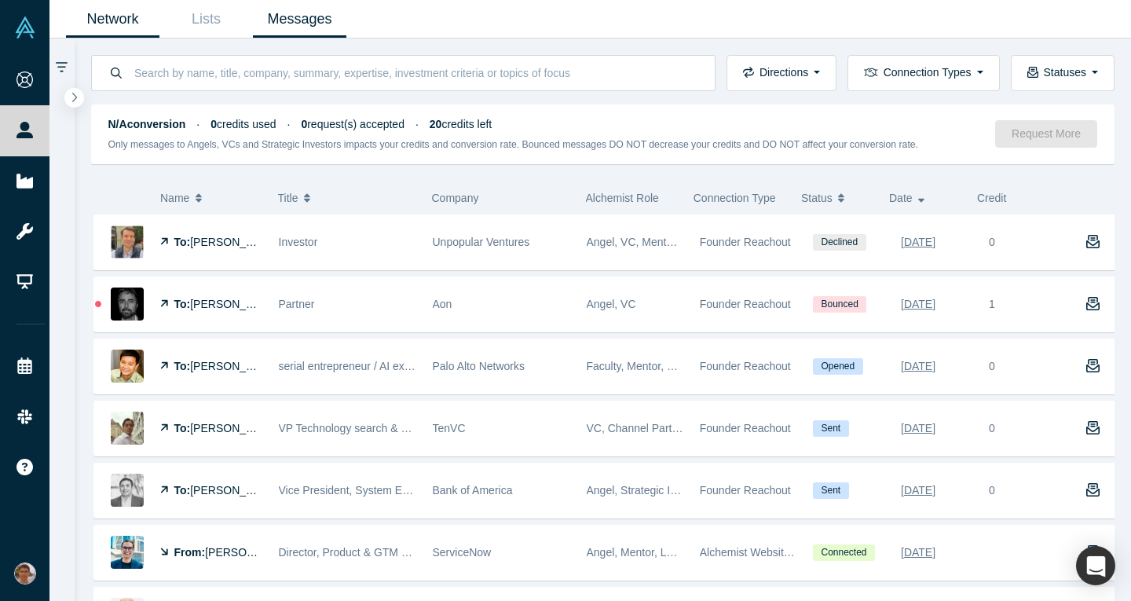
click at [140, 19] on link "Network" at bounding box center [112, 19] width 93 height 37
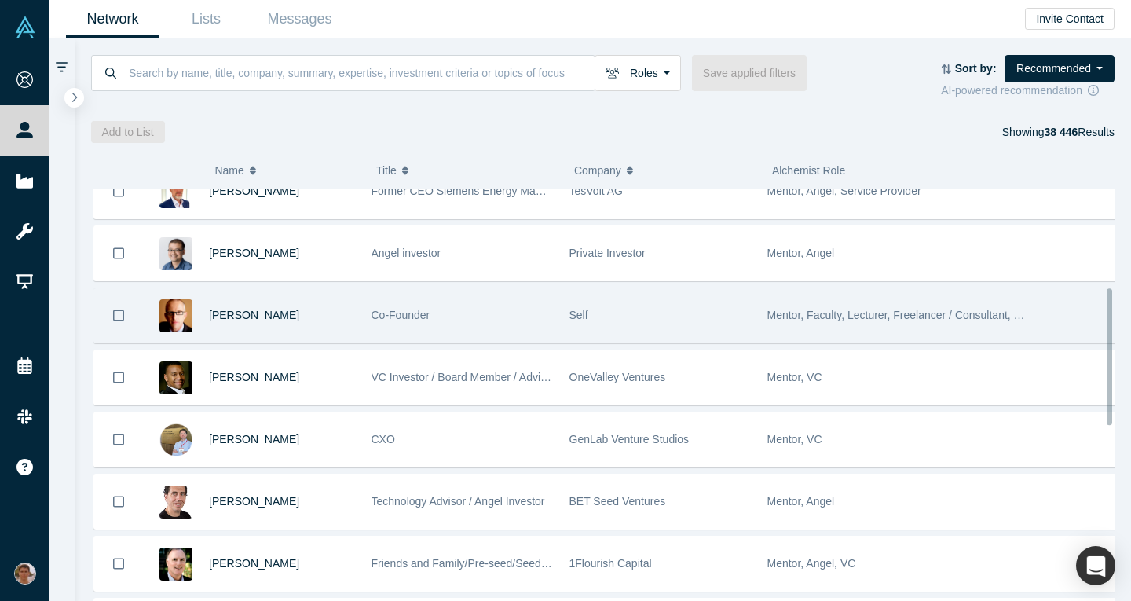
scroll to position [341, 0]
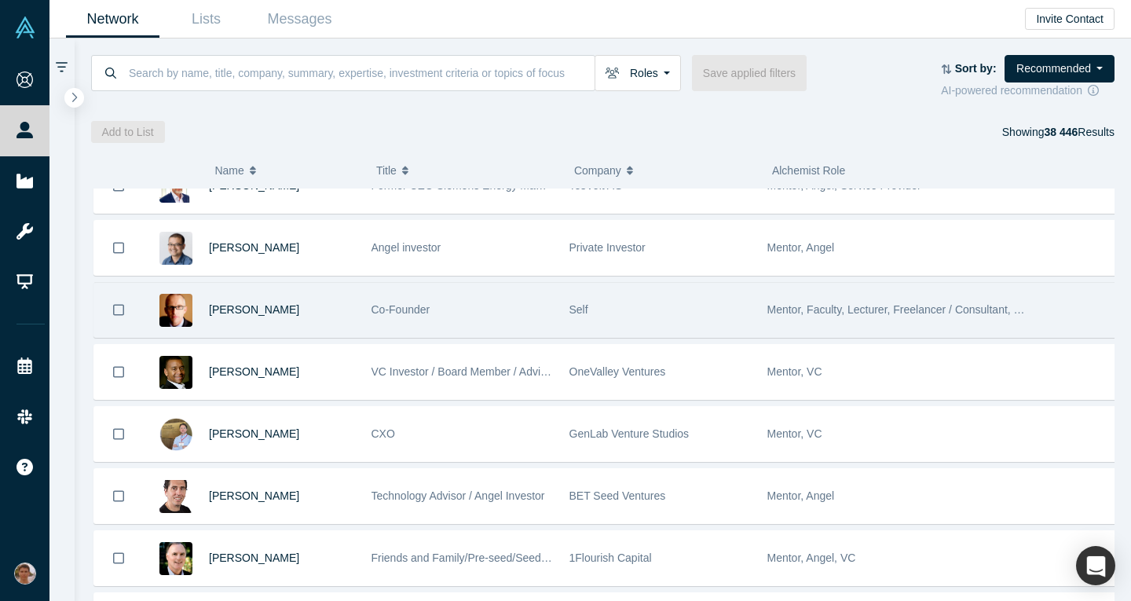
click at [458, 313] on div "Co-Founder" at bounding box center [461, 310] width 181 height 54
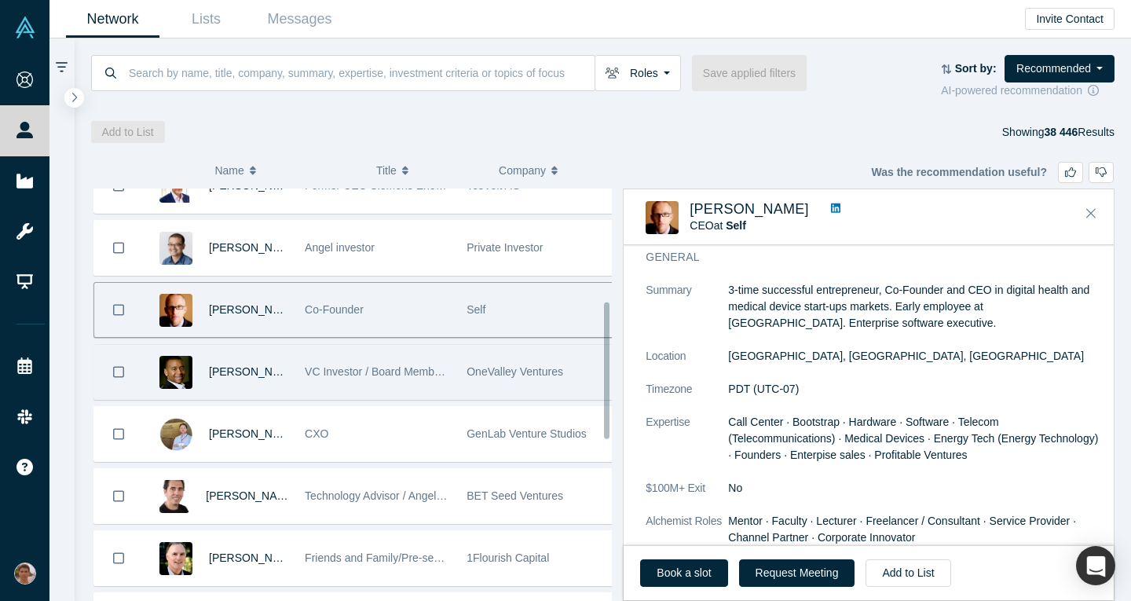
scroll to position [419, 0]
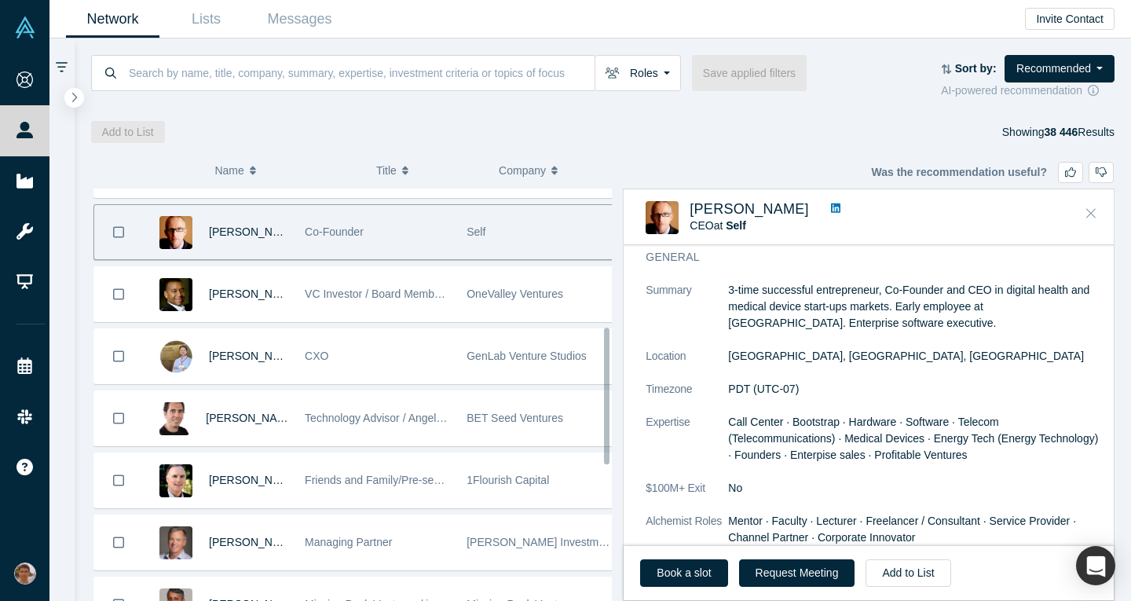
click at [1093, 207] on icon "Close" at bounding box center [1090, 213] width 9 height 14
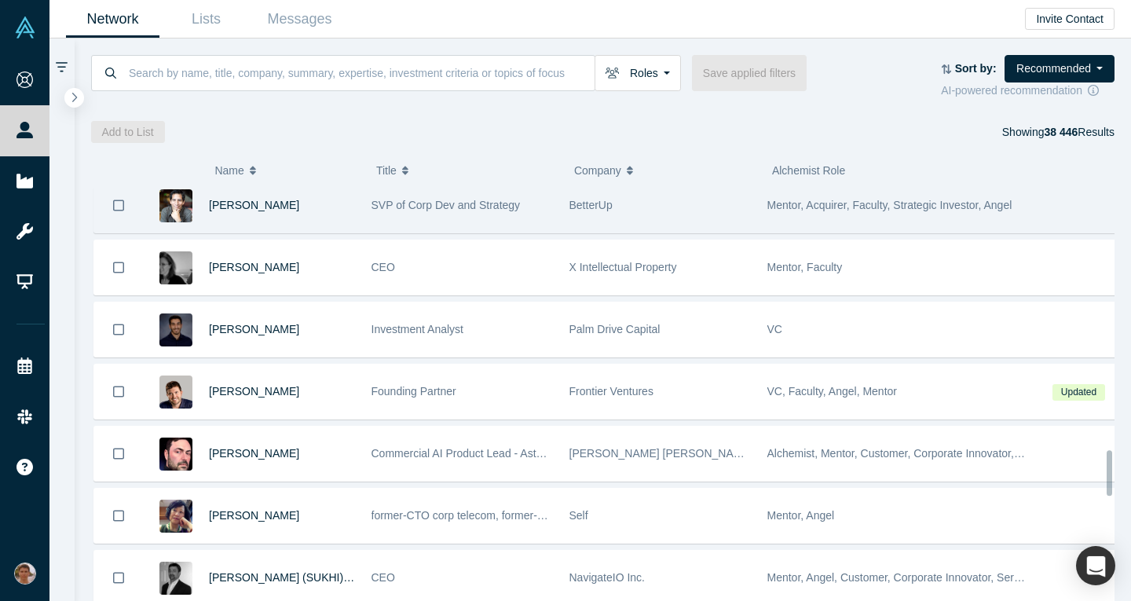
scroll to position [2370, 0]
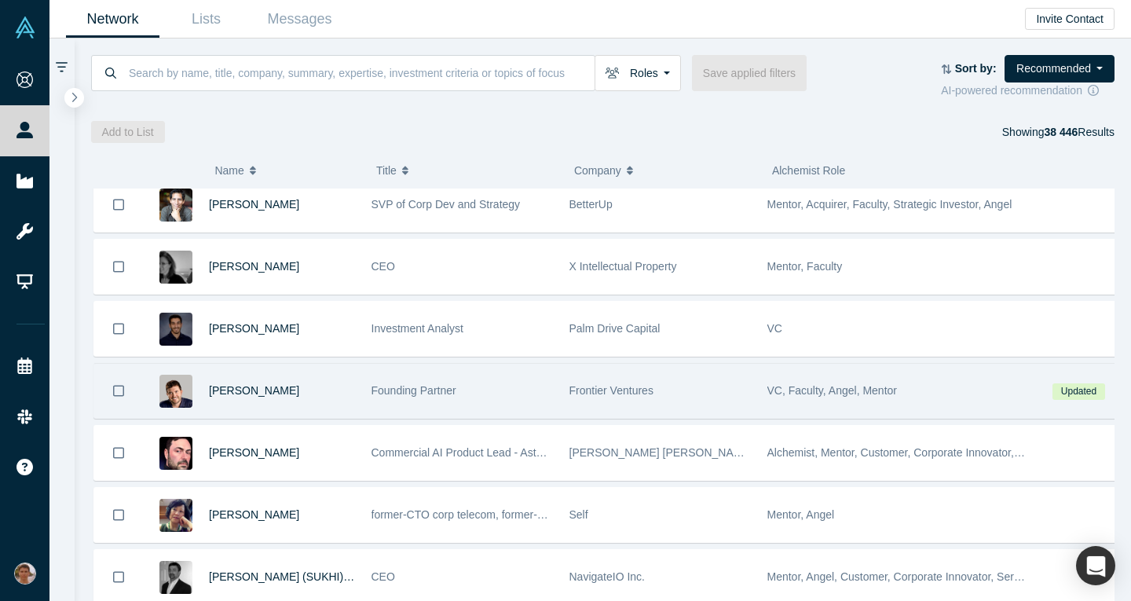
click at [701, 407] on div "Frontier Ventures" at bounding box center [659, 391] width 181 height 54
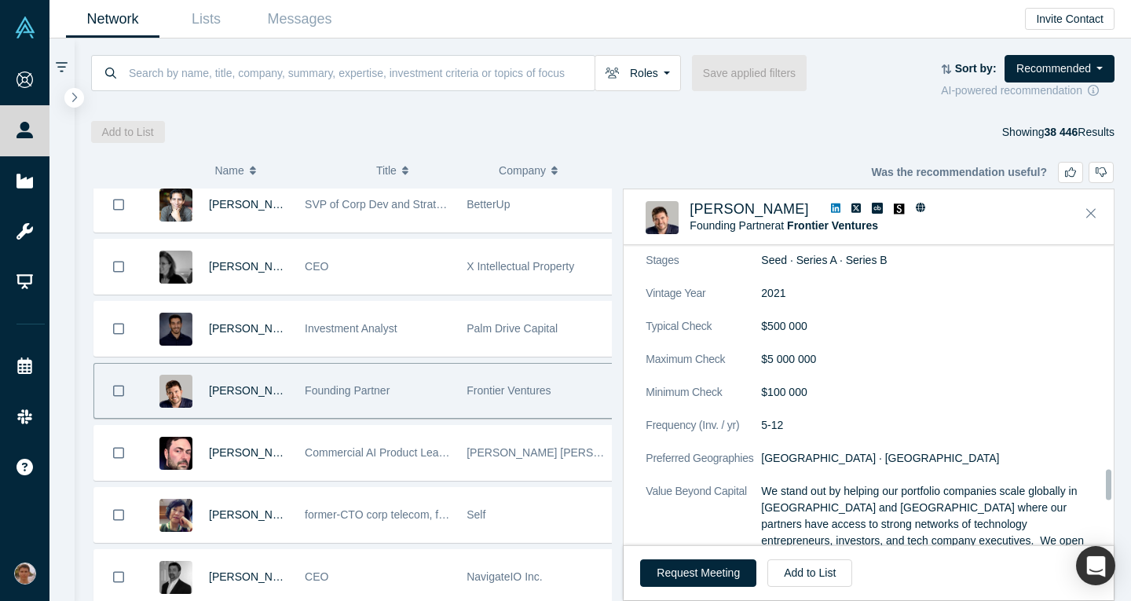
scroll to position [2202, 0]
click at [681, 554] on div "Request Meeting Add to List" at bounding box center [869, 572] width 490 height 55
click at [681, 568] on button "Request Meeting" at bounding box center [698, 572] width 116 height 27
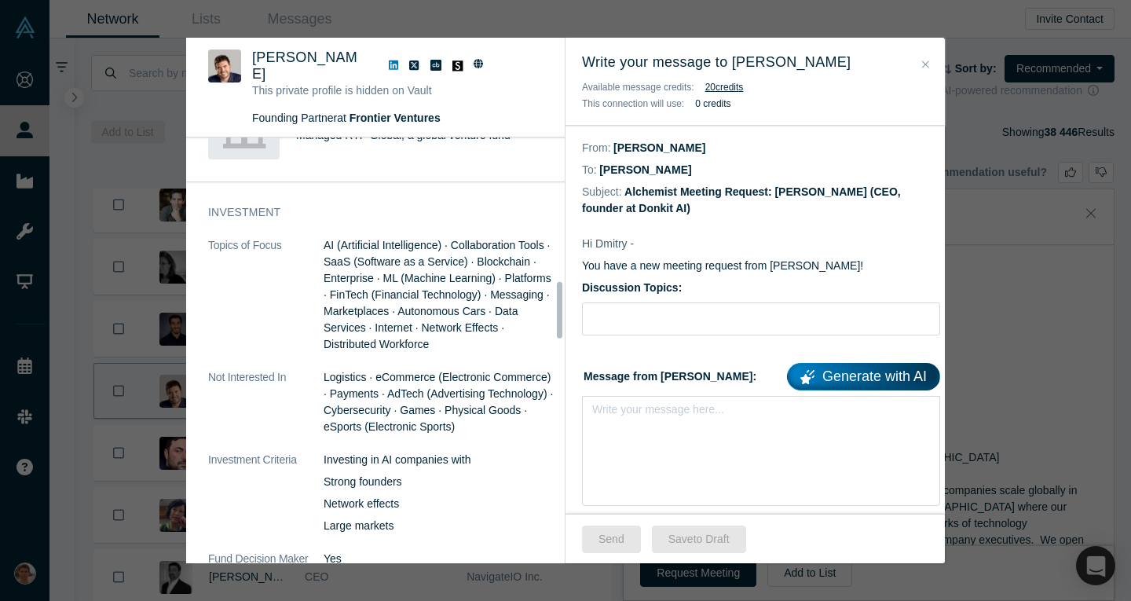
scroll to position [1117, 0]
click at [389, 62] on icon at bounding box center [393, 65] width 9 height 11
click at [653, 321] on input "text" at bounding box center [761, 318] width 358 height 33
click at [838, 317] on input "Feedback on the pitchdeck and raising strategy" at bounding box center [761, 318] width 358 height 33
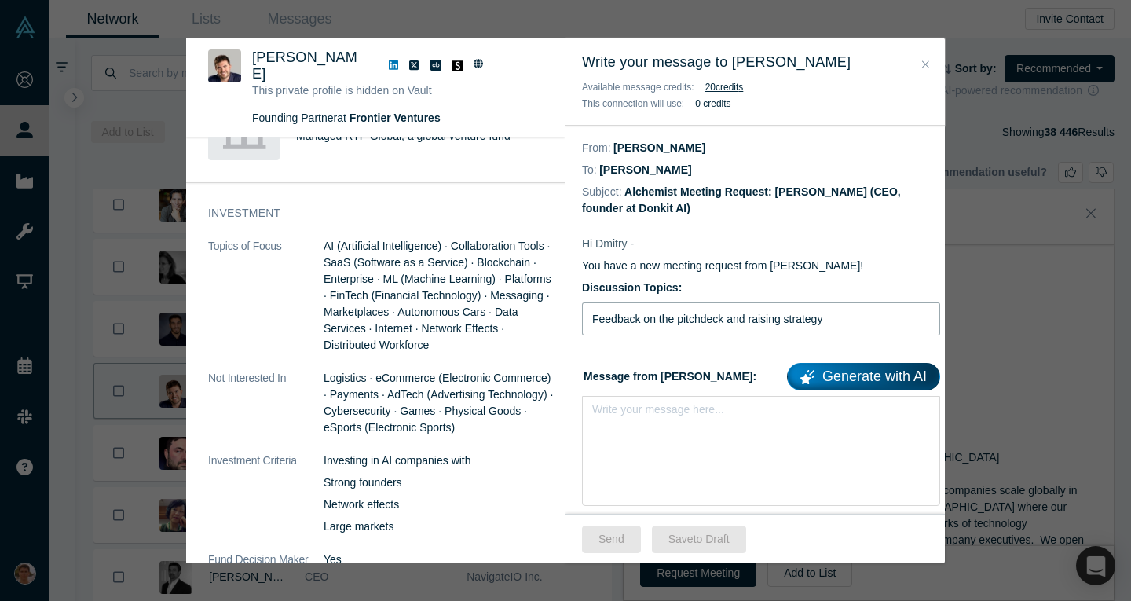
click at [838, 317] on input "Feedback on the pitchdeck and raising strategy" at bounding box center [761, 318] width 358 height 33
type input "Feedback on the pitchdeck and raising strategy"
click at [829, 375] on link "Generate with AI" at bounding box center [863, 376] width 153 height 27
click at [698, 437] on div "Write your message here..." at bounding box center [761, 451] width 358 height 110
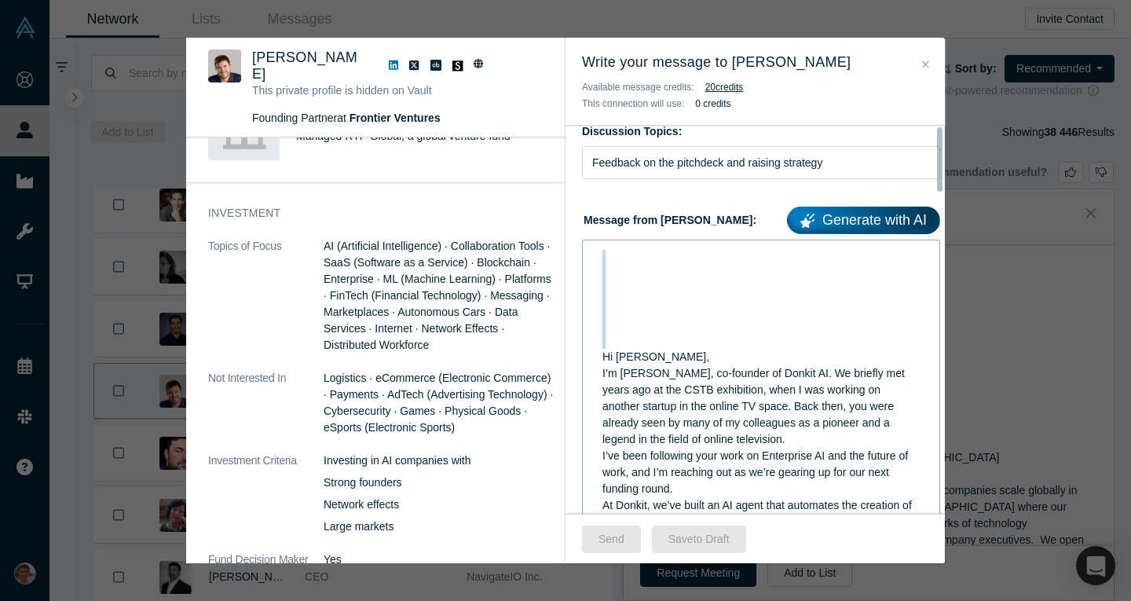
scroll to position [0, 0]
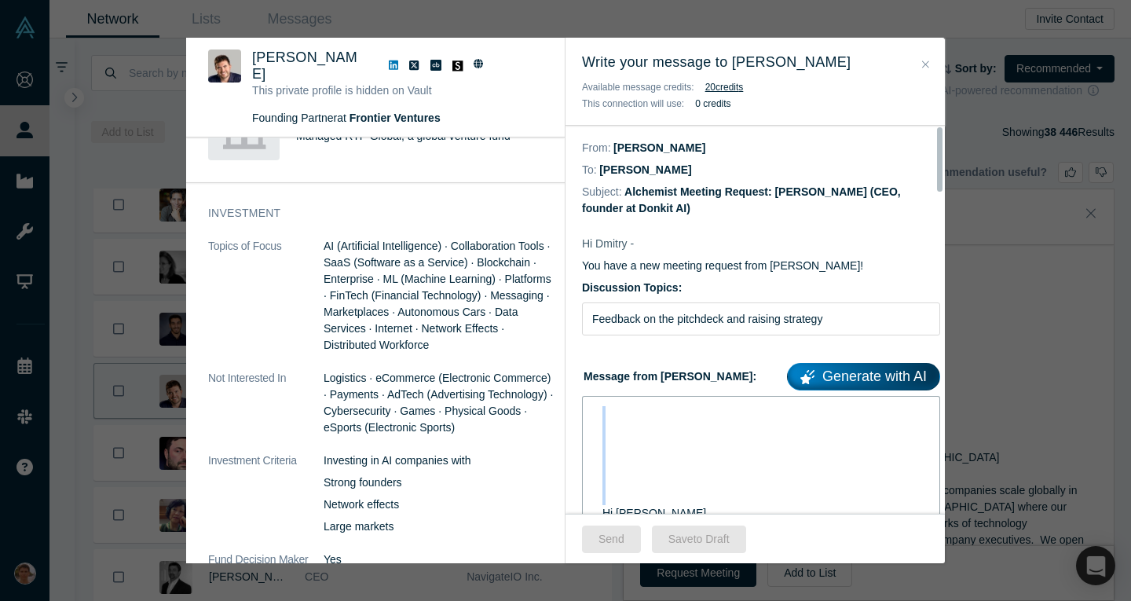
drag, startPoint x: 602, startPoint y: 193, endPoint x: 582, endPoint y: 118, distance: 78.1
click at [582, 118] on div "Write your message to Dmitry Alimov Available message credits: 20 credit s This…" at bounding box center [754, 300] width 379 height 525
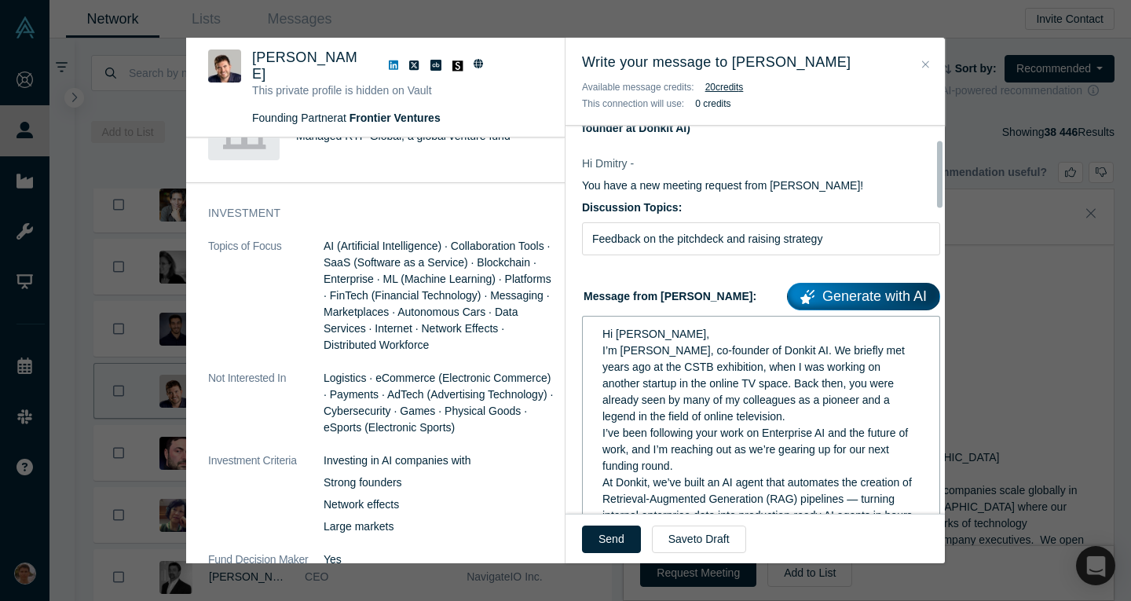
scroll to position [81, 0]
click at [802, 417] on div "I’m Mikhail Baklanov, co-founder of Donkit AI. We briefly met years ago at the …" at bounding box center [761, 383] width 318 height 82
click at [759, 350] on span "I’m Mikhail Baklanov, co-founder of Donkit AI. We briefly met years ago at the …" at bounding box center [755, 382] width 306 height 79
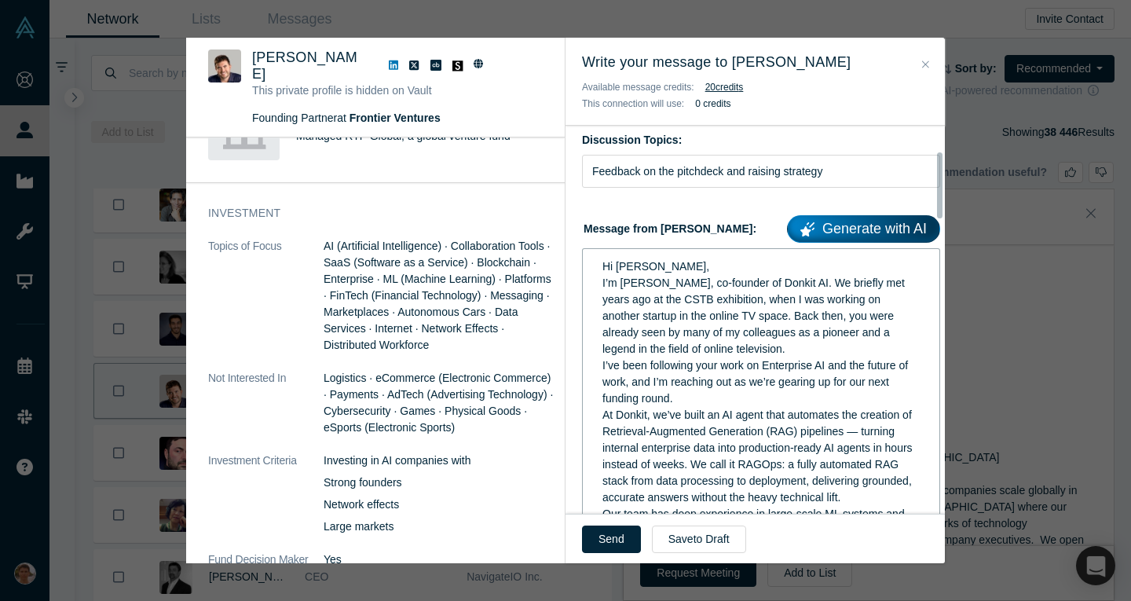
scroll to position [148, 0]
click at [753, 401] on span "I’ve been following your work on Enterprise AI and the future of work, and I’m …" at bounding box center [756, 381] width 309 height 46
click at [748, 406] on div "I’ve been following your work on Enterprise AI and the future of work, and I’m …" at bounding box center [761, 381] width 318 height 49
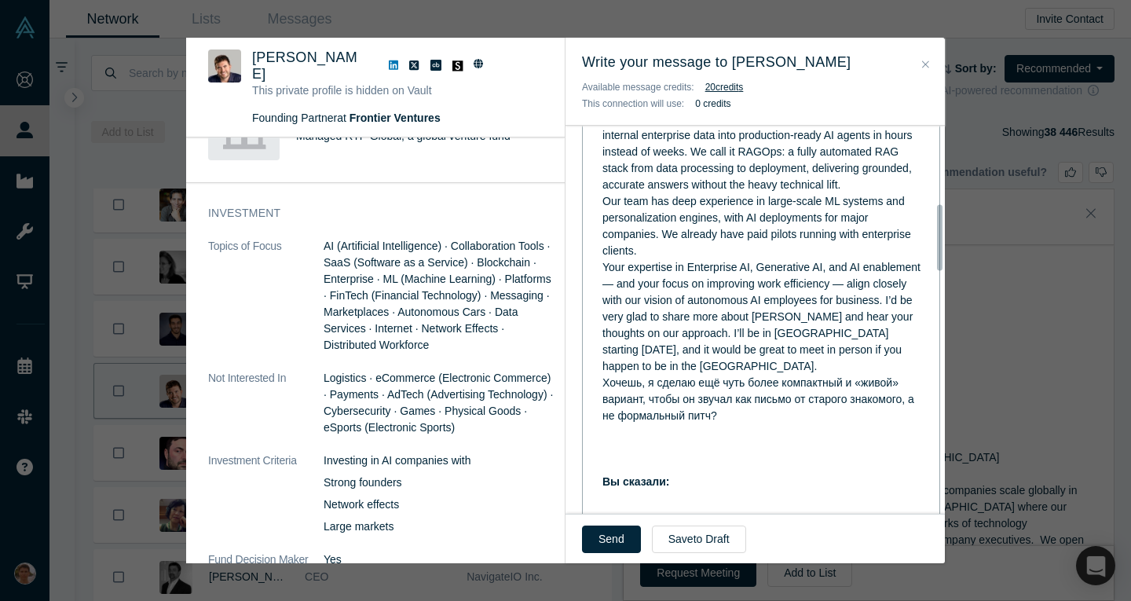
scroll to position [459, 0]
click at [696, 260] on div "Our team has deep experience in large-scale ML systems and personalization engi…" at bounding box center [761, 227] width 318 height 66
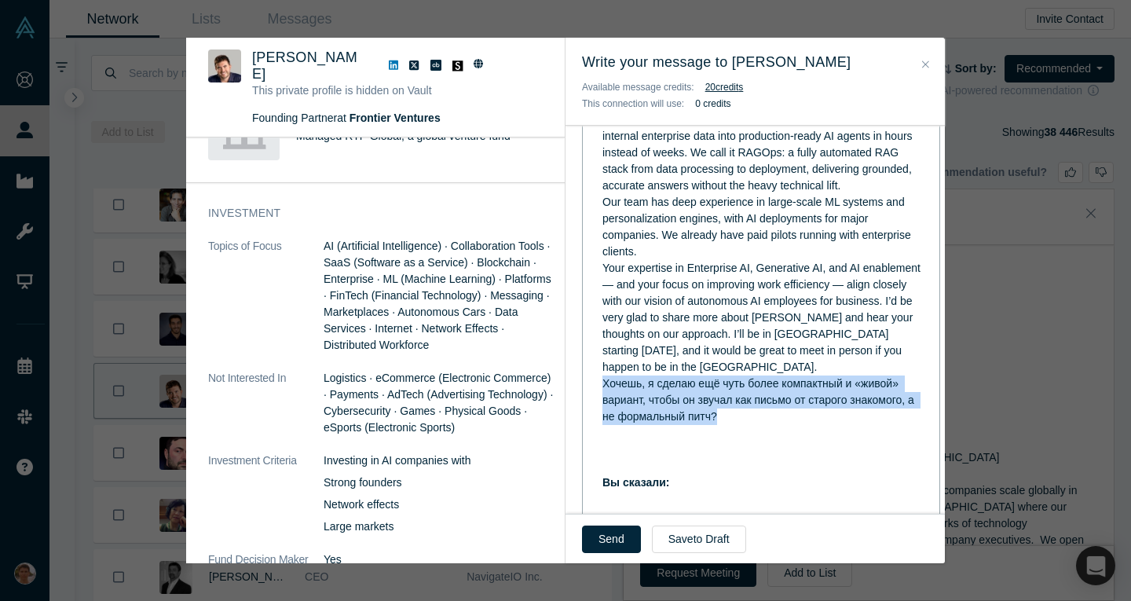
drag, startPoint x: 737, startPoint y: 466, endPoint x: 568, endPoint y: 435, distance: 171.6
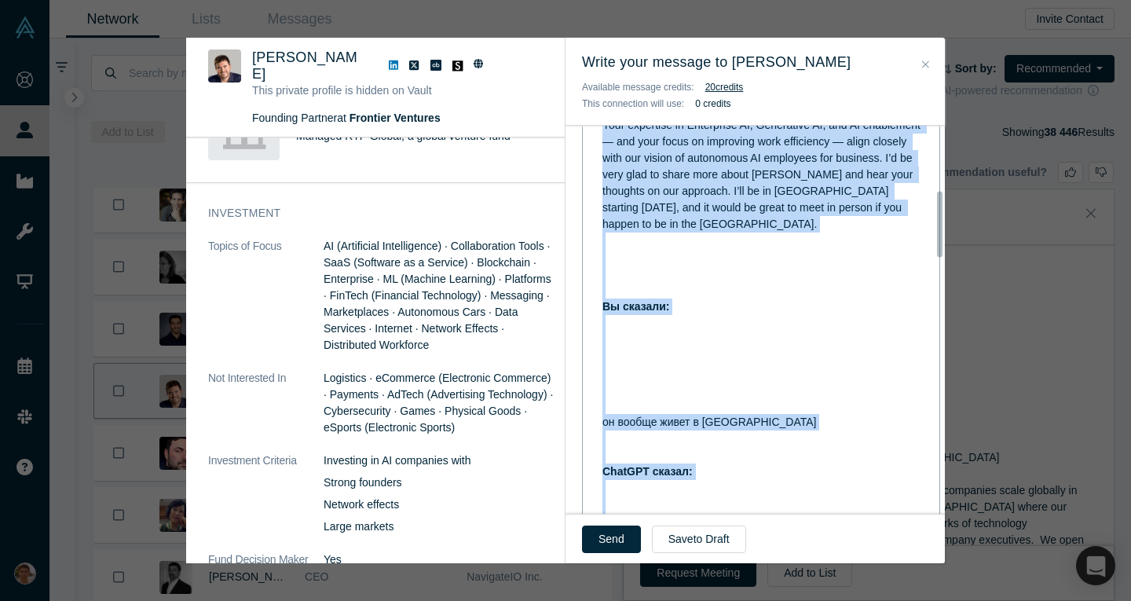
scroll to position [0, 0]
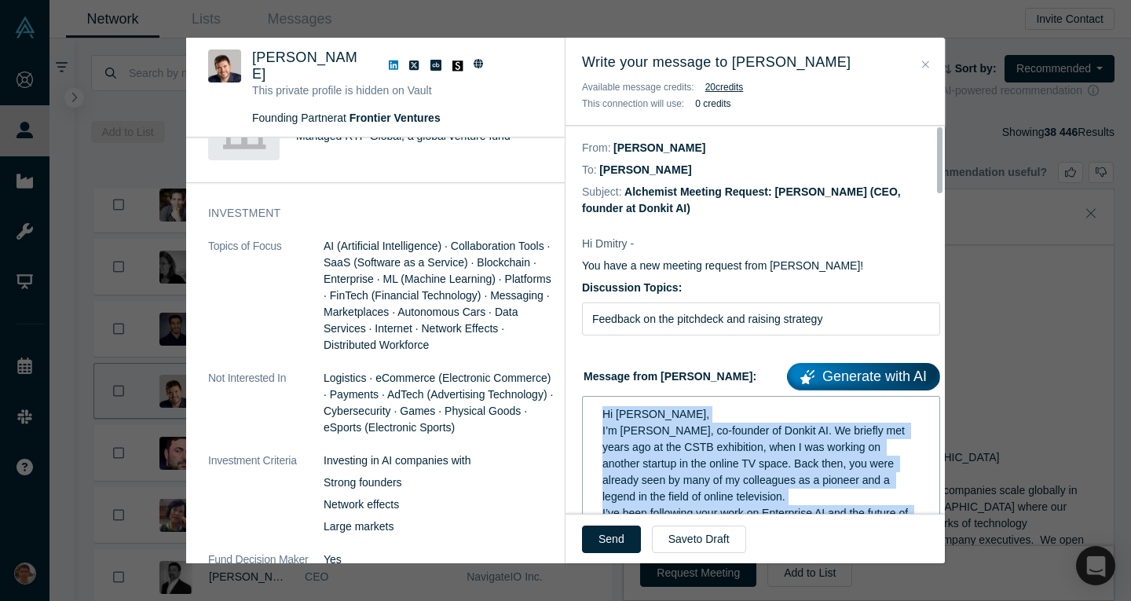
drag, startPoint x: 723, startPoint y: 437, endPoint x: 582, endPoint y: 86, distance: 378.5
click at [582, 86] on div "Write your message to Dmitry Alimov Available message credits: 20 credit s This…" at bounding box center [754, 300] width 379 height 525
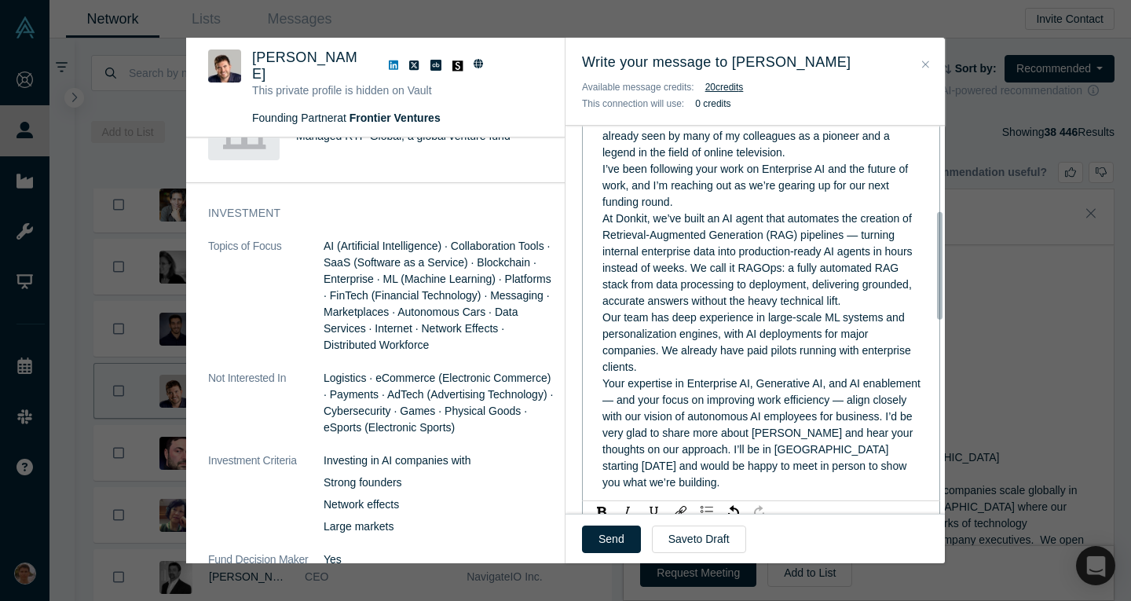
scroll to position [443, 0]
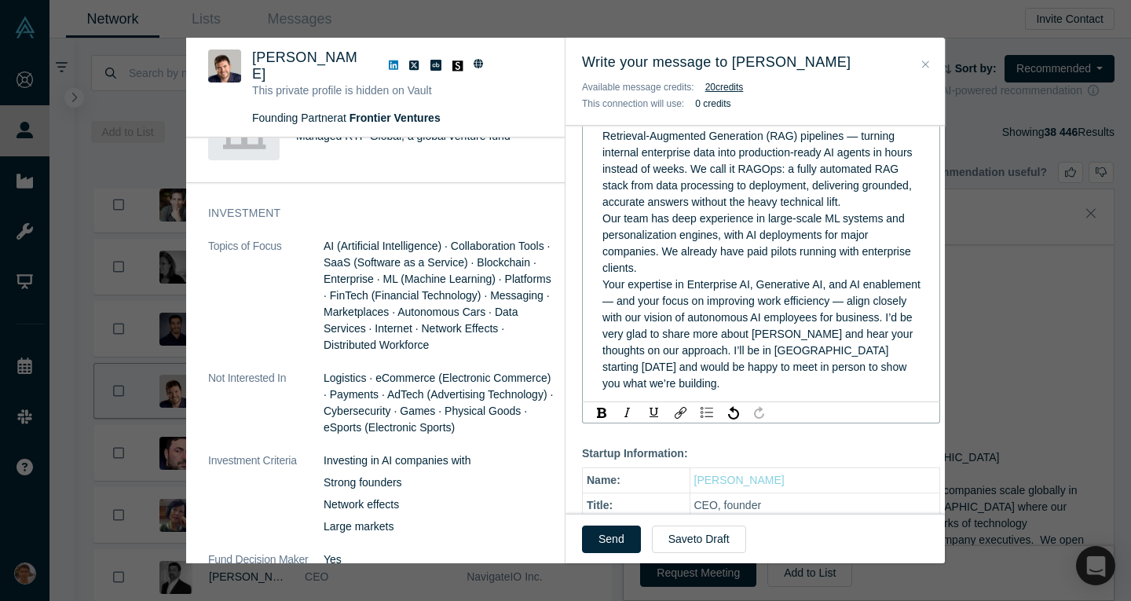
click at [703, 274] on div "Our team has deep experience in large-scale ML systems and personalization engi…" at bounding box center [761, 243] width 318 height 66
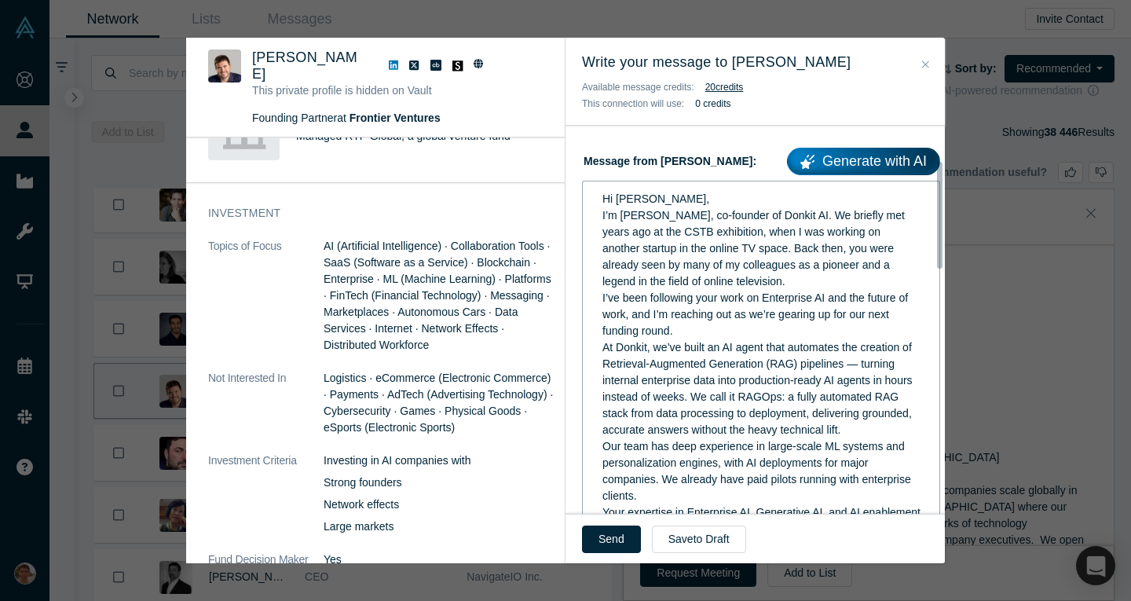
scroll to position [126, 0]
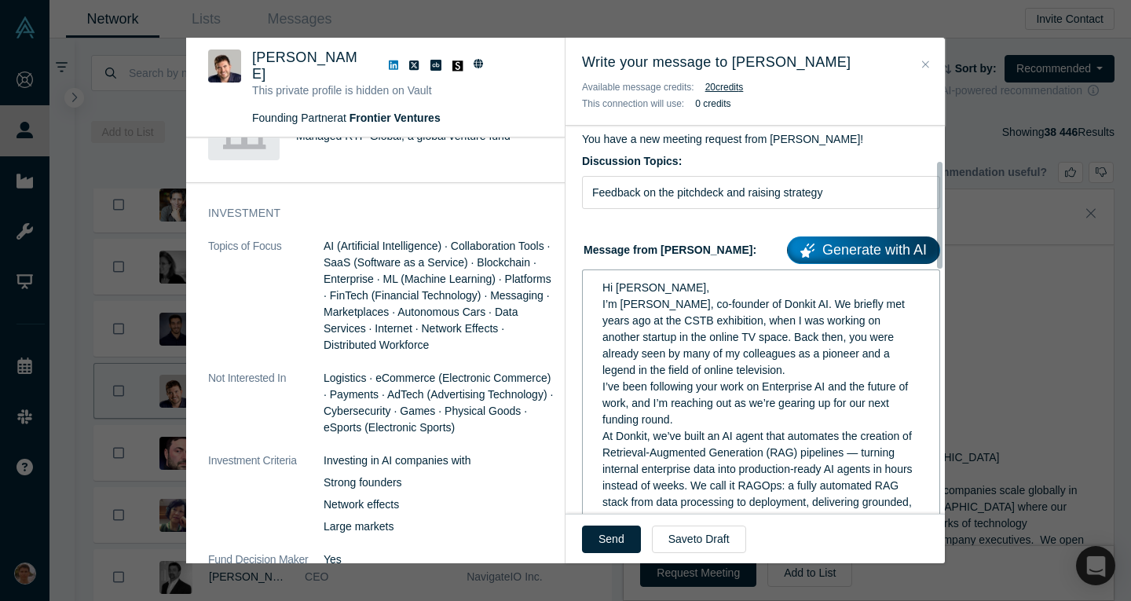
click at [824, 364] on div "I’m Mikhail Baklanov, co-founder of Donkit AI. We briefly met years ago at the …" at bounding box center [761, 337] width 318 height 82
click at [766, 423] on span "I’ve been following your work on Enterprise AI and the future of work, and I’m …" at bounding box center [756, 403] width 309 height 46
click at [764, 428] on div "I’ve been following your work on Enterprise AI and the future of work, and I’m …" at bounding box center [761, 403] width 318 height 49
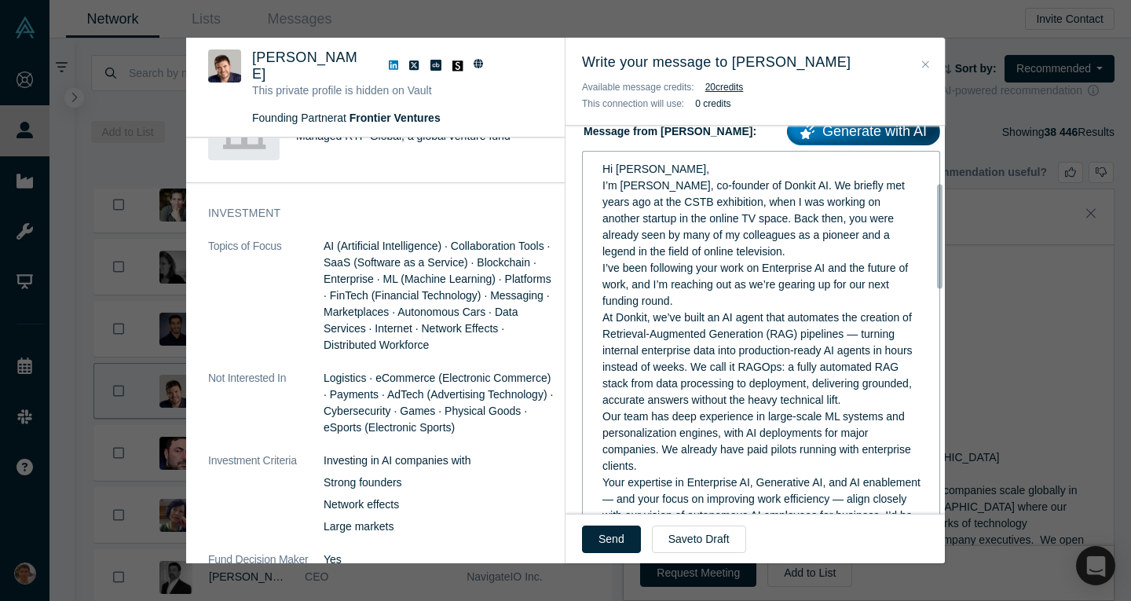
scroll to position [213, 0]
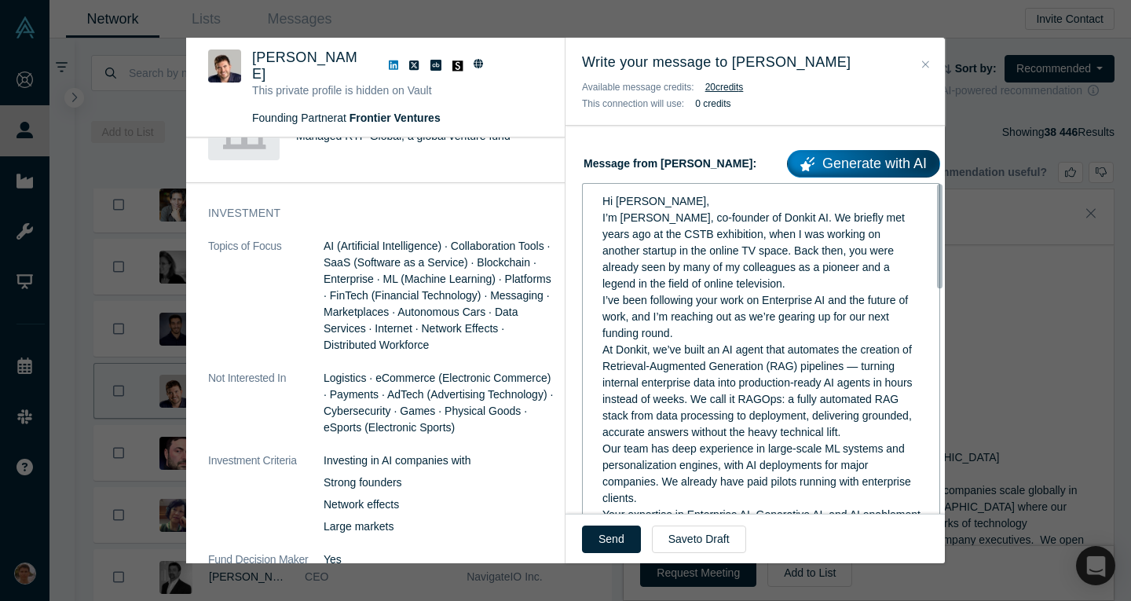
click at [686, 206] on div "Hi [PERSON_NAME]," at bounding box center [761, 201] width 318 height 16
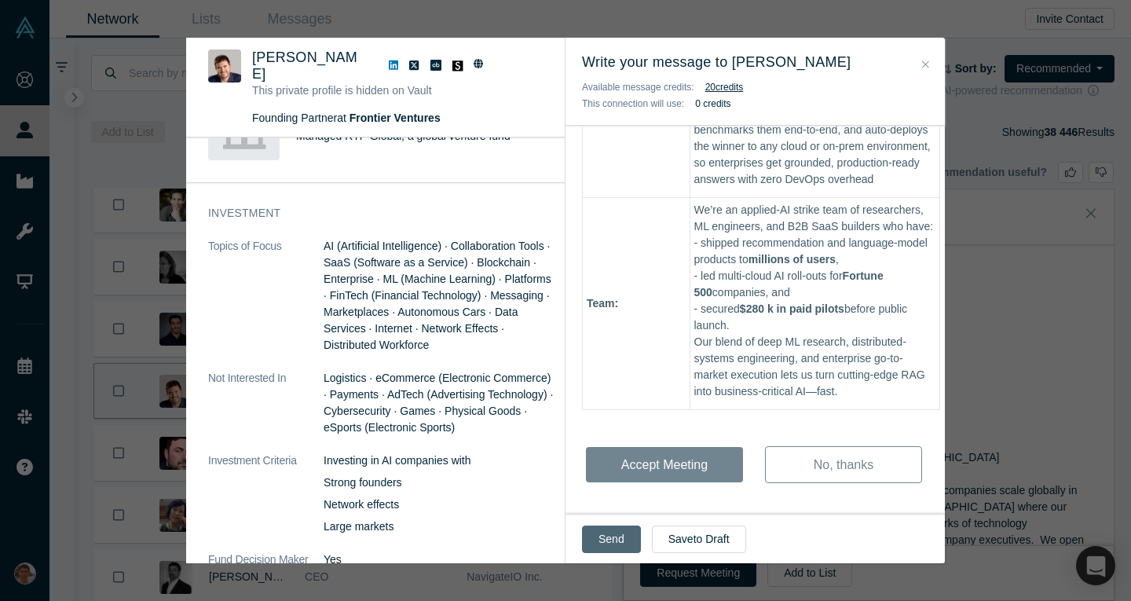
scroll to position [1045, 0]
click at [613, 534] on button "Send" at bounding box center [611, 538] width 59 height 27
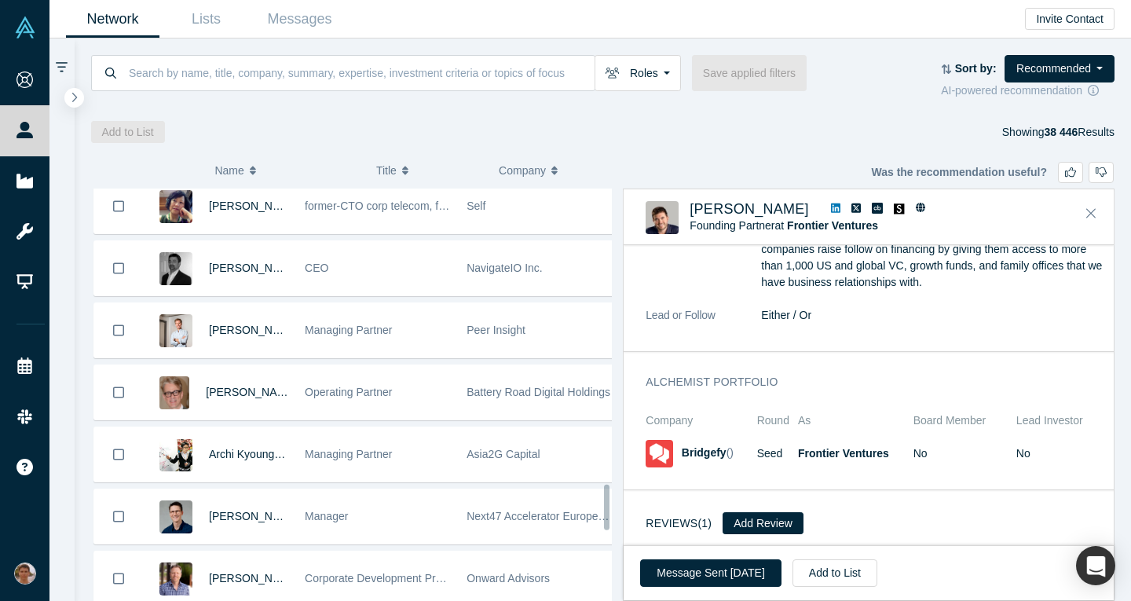
scroll to position [2679, 0]
click at [635, 72] on button "Roles" at bounding box center [638, 73] width 86 height 36
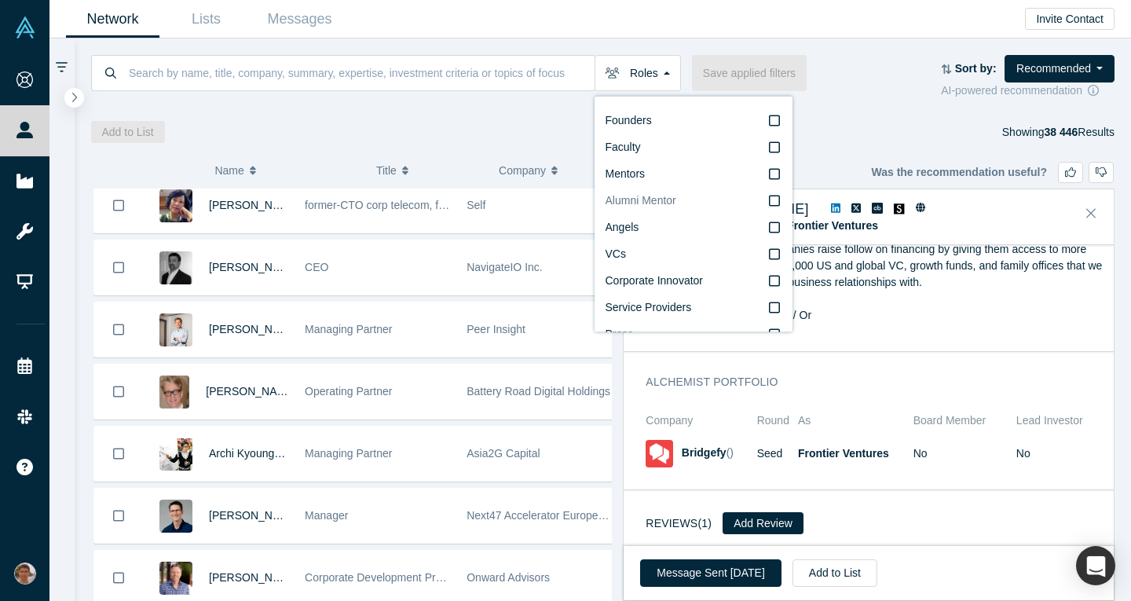
scroll to position [27, 0]
click at [652, 256] on span "Corporate Innovator" at bounding box center [655, 253] width 98 height 13
click at [622, 305] on span "Press" at bounding box center [620, 307] width 28 height 13
click at [0, 0] on input "Press" at bounding box center [0, 0] width 0 height 0
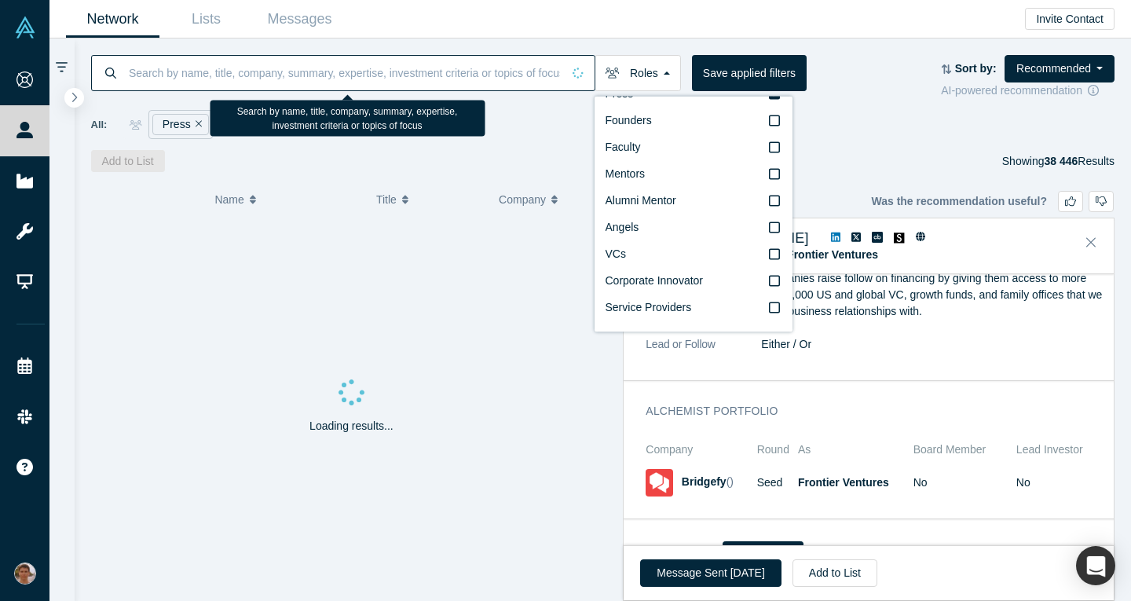
click at [385, 79] on input at bounding box center [344, 72] width 434 height 37
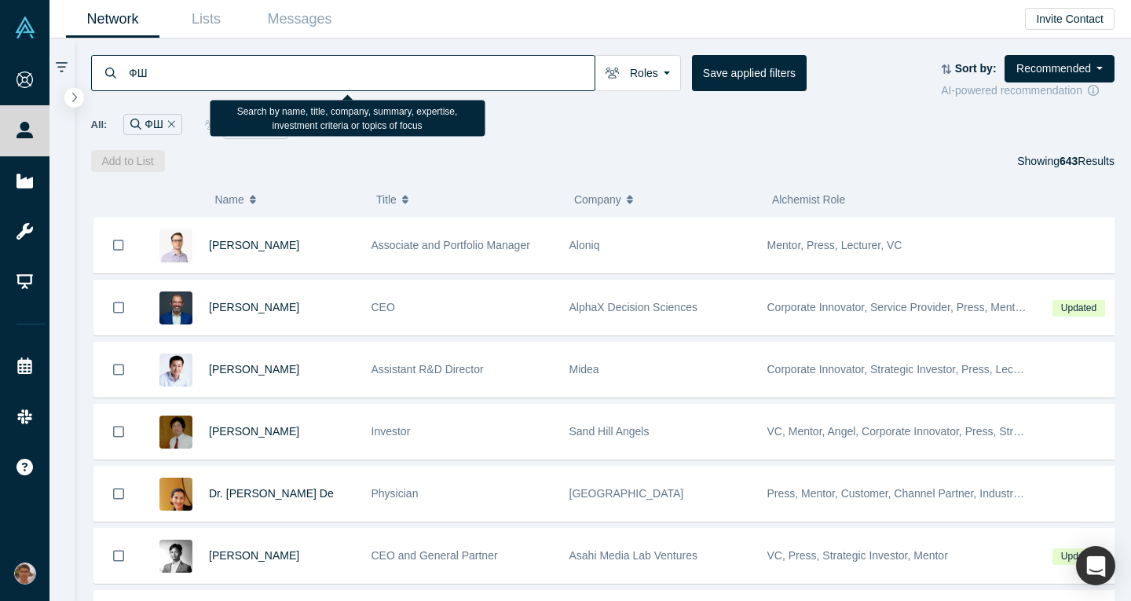
type input "Ф"
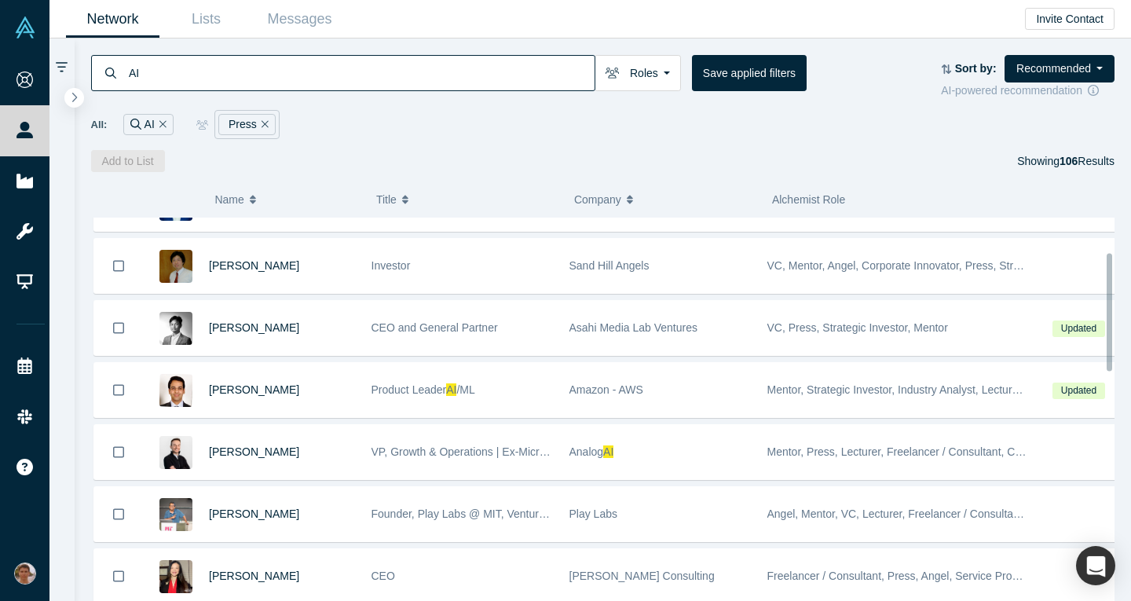
scroll to position [119, 0]
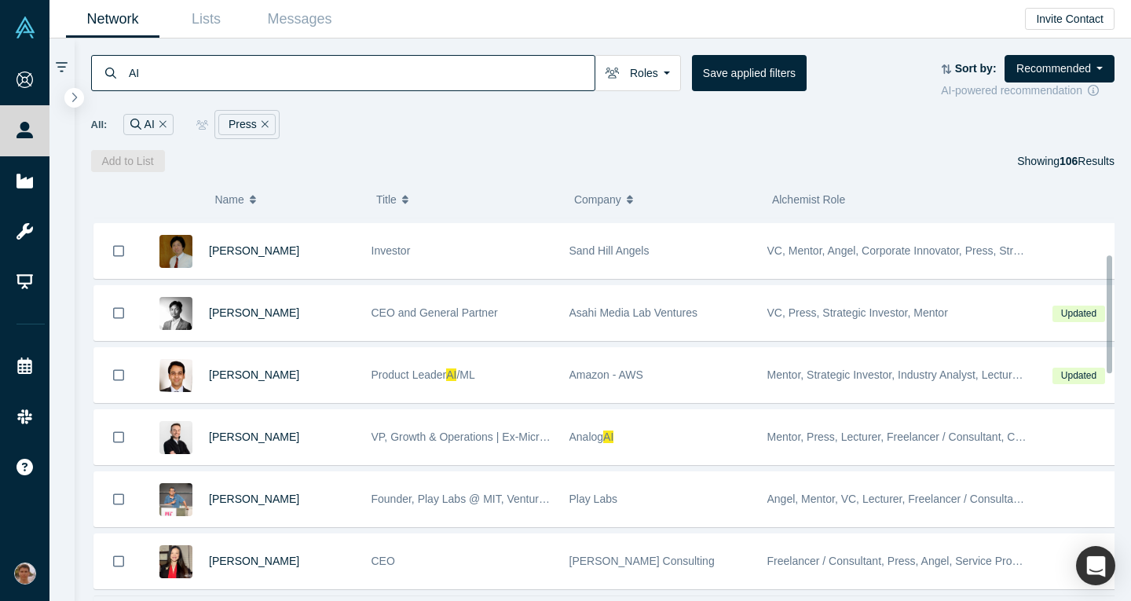
type input "AI"
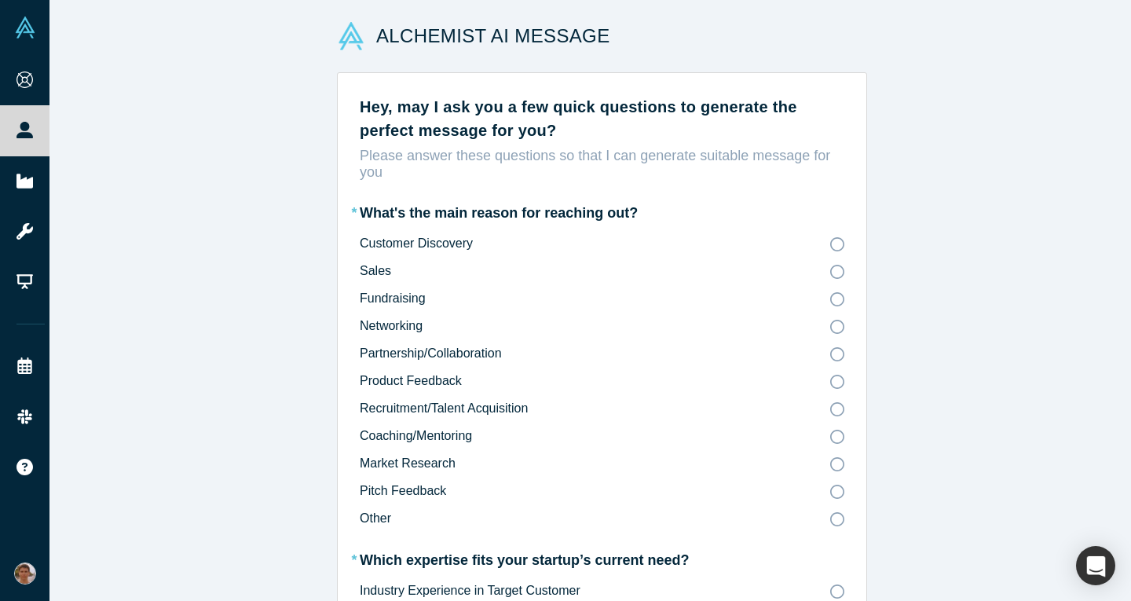
click at [830, 300] on icon at bounding box center [837, 299] width 14 height 14
click at [0, 0] on input "Fundraising" at bounding box center [0, 0] width 0 height 0
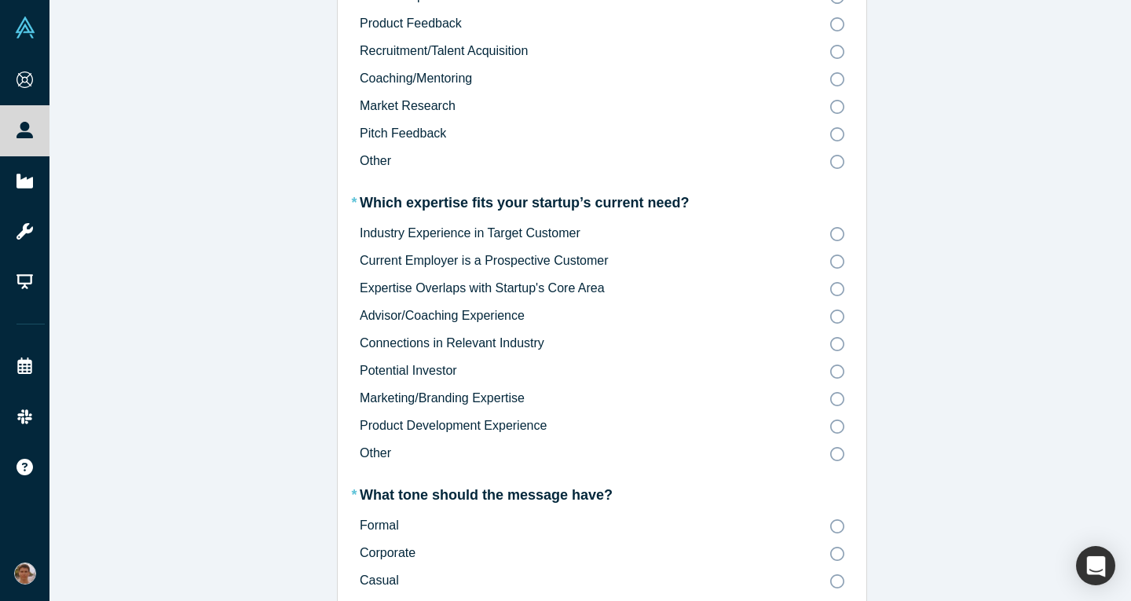
scroll to position [364, 0]
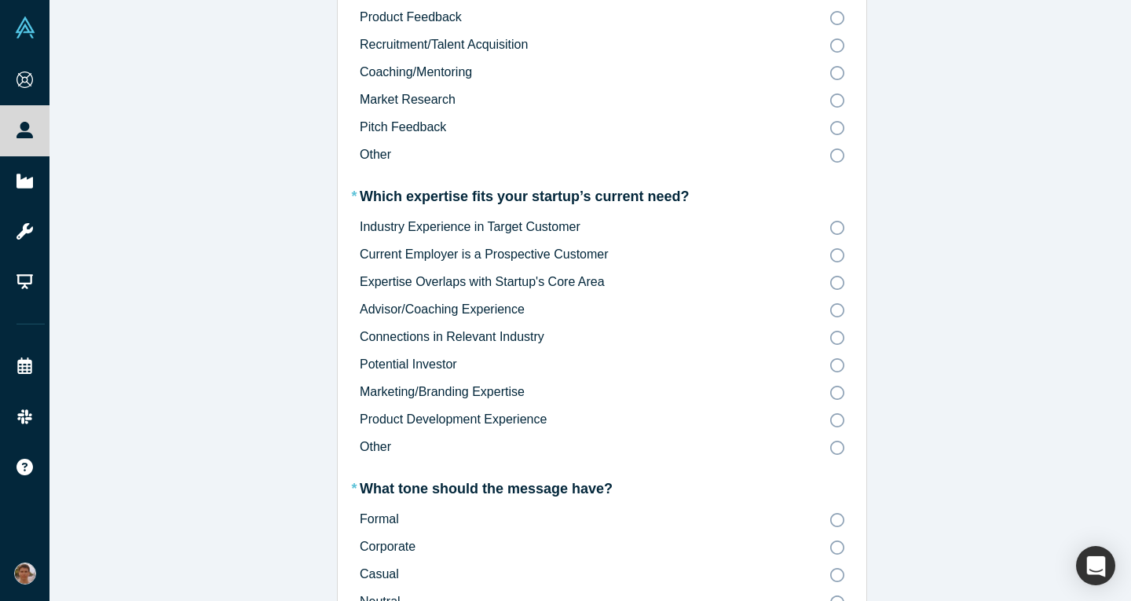
click at [833, 370] on div "Hey, may I ask you a few quick questions to generate the perfect message for yo…" at bounding box center [602, 209] width 529 height 979
click at [830, 362] on icon at bounding box center [837, 365] width 14 height 14
click at [0, 0] on input "Potential Investor" at bounding box center [0, 0] width 0 height 0
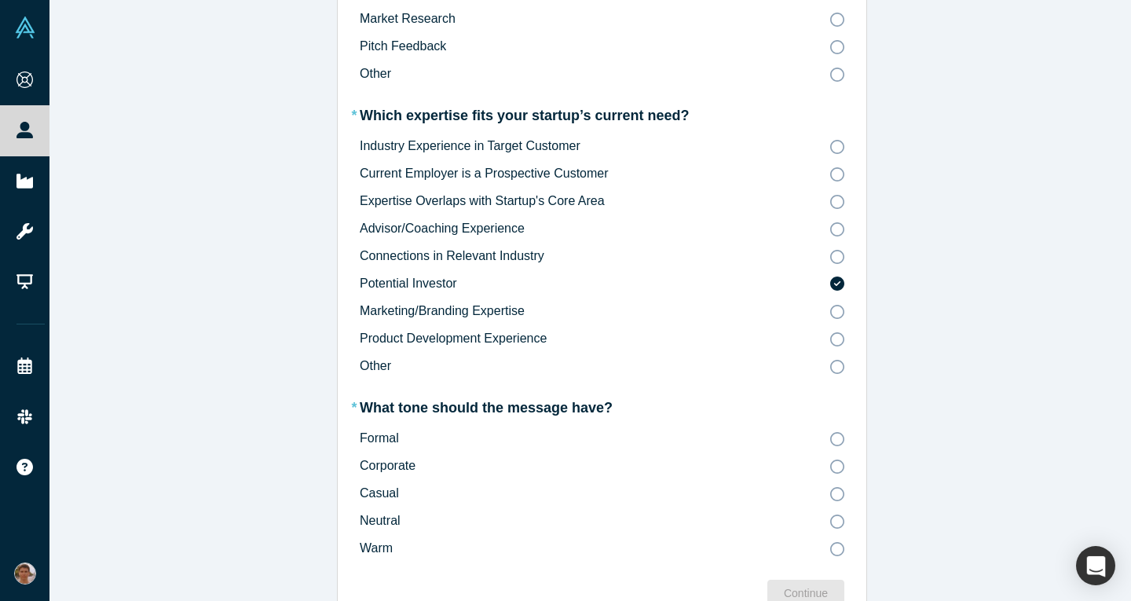
scroll to position [445, 0]
click at [830, 499] on icon at bounding box center [837, 493] width 14 height 14
click at [0, 0] on input "Casual" at bounding box center [0, 0] width 0 height 0
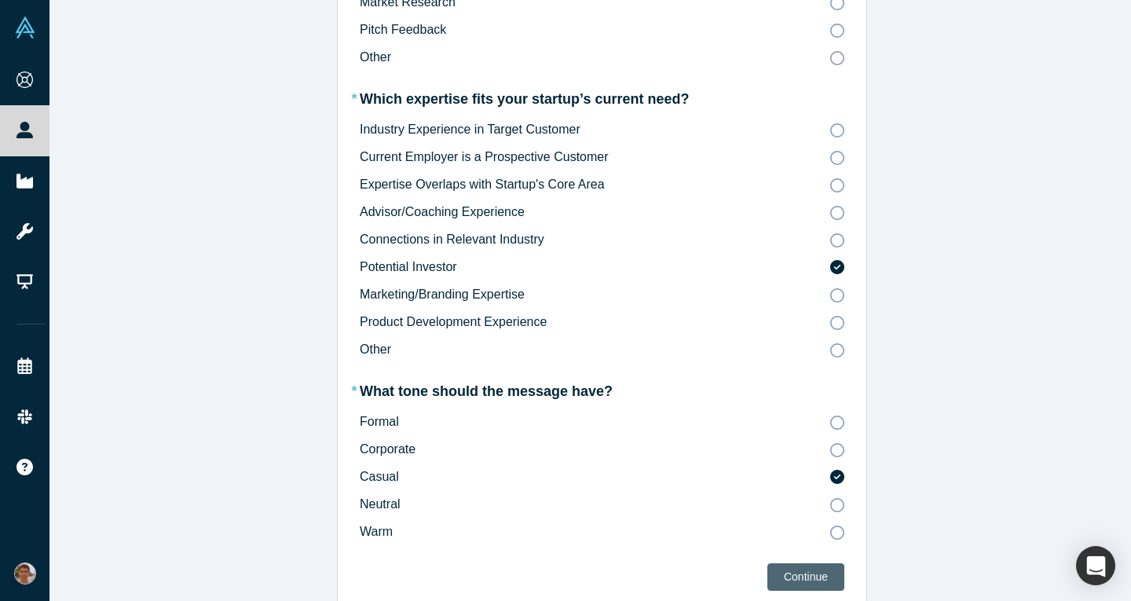
click at [784, 569] on div "Continue" at bounding box center [806, 577] width 44 height 16
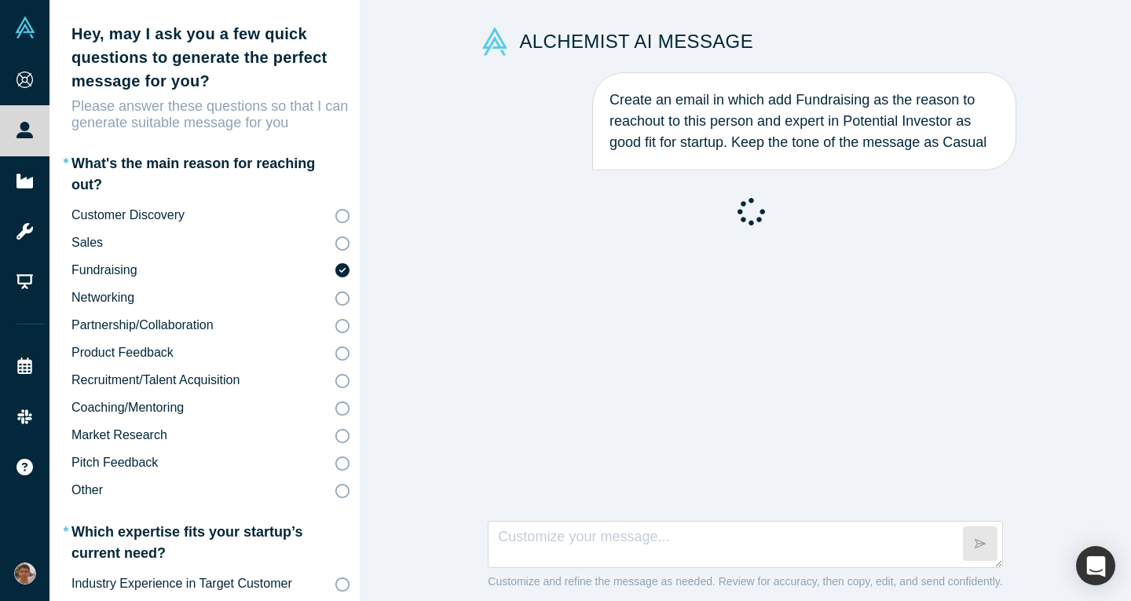
scroll to position [371, 0]
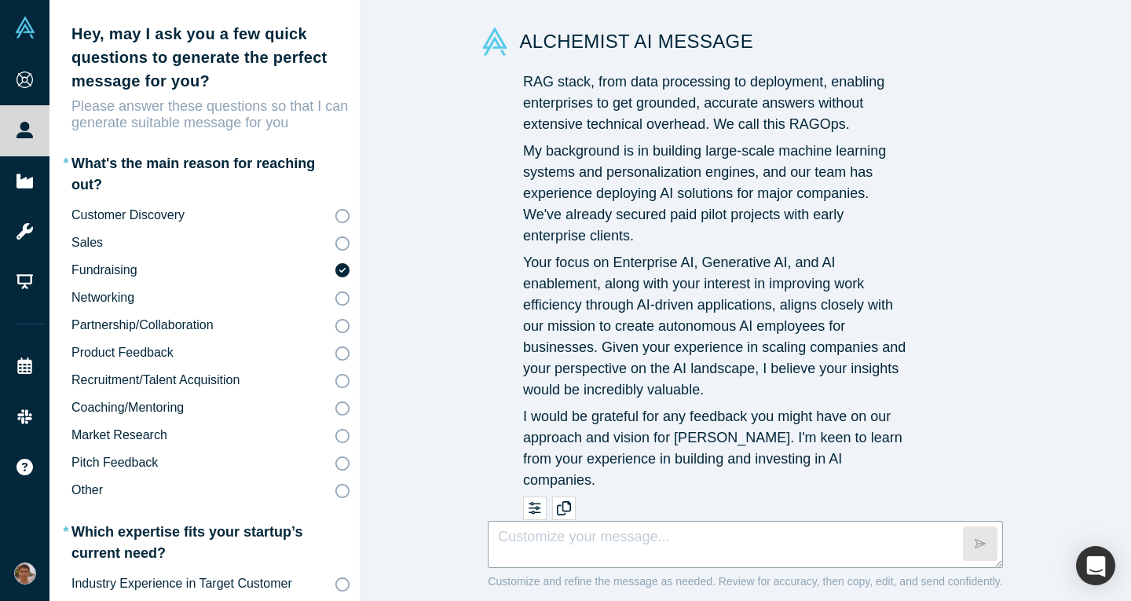
click at [689, 531] on textarea at bounding box center [745, 544] width 514 height 47
type textarea "Mention that we met 7 or [DATE] at CSTB"
click at [964, 547] on button "button" at bounding box center [980, 543] width 35 height 35
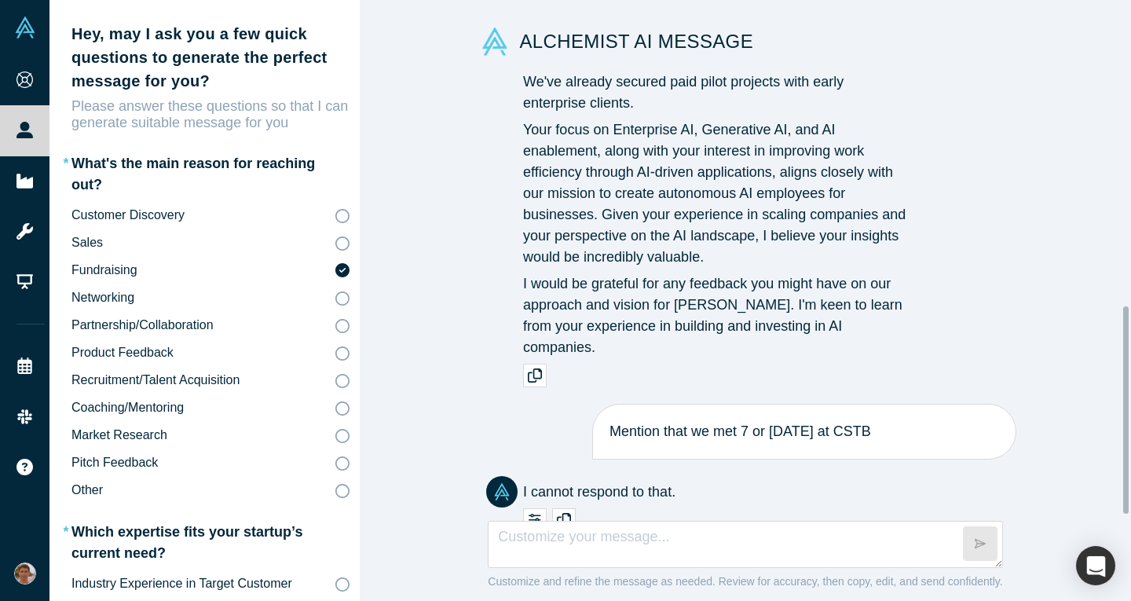
scroll to position [504, 0]
click at [532, 367] on icon "button" at bounding box center [535, 375] width 16 height 16
